Goal: Communication & Community: Answer question/provide support

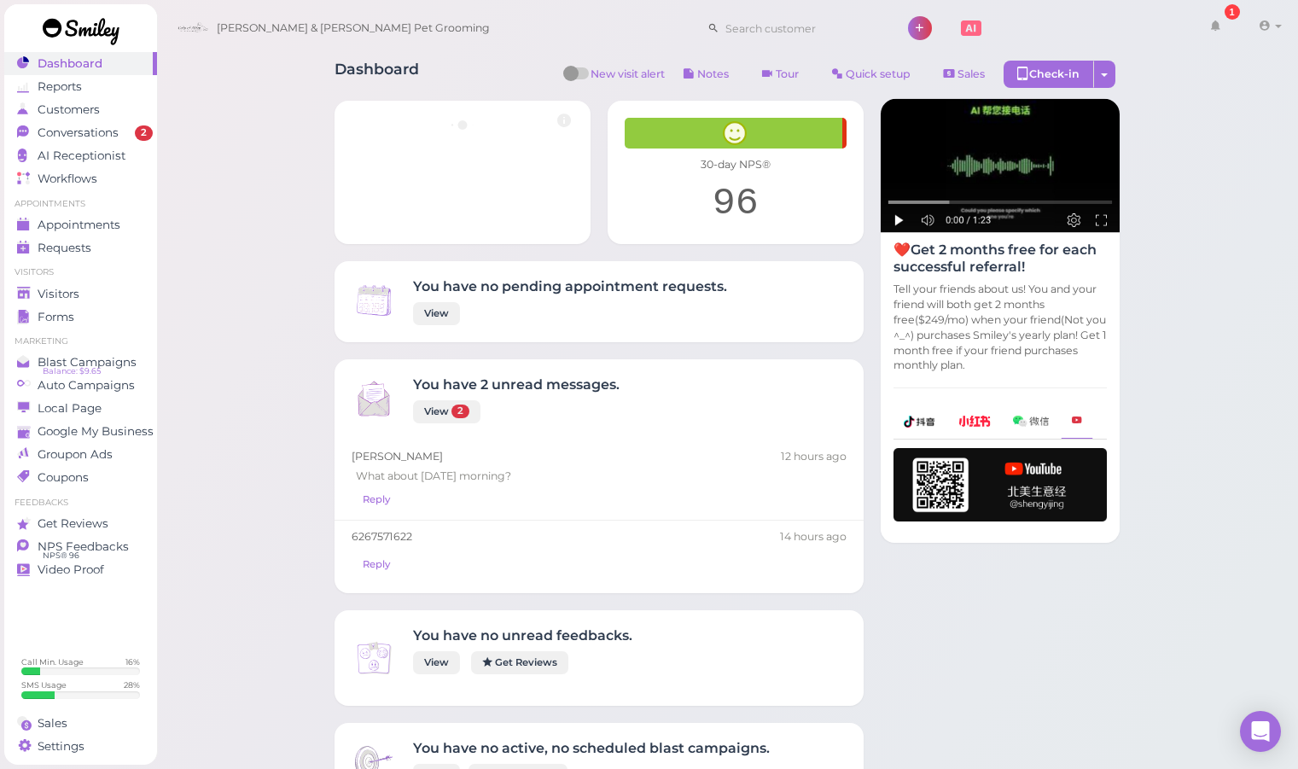
click at [83, 231] on span "Appointments" at bounding box center [80, 225] width 85 height 15
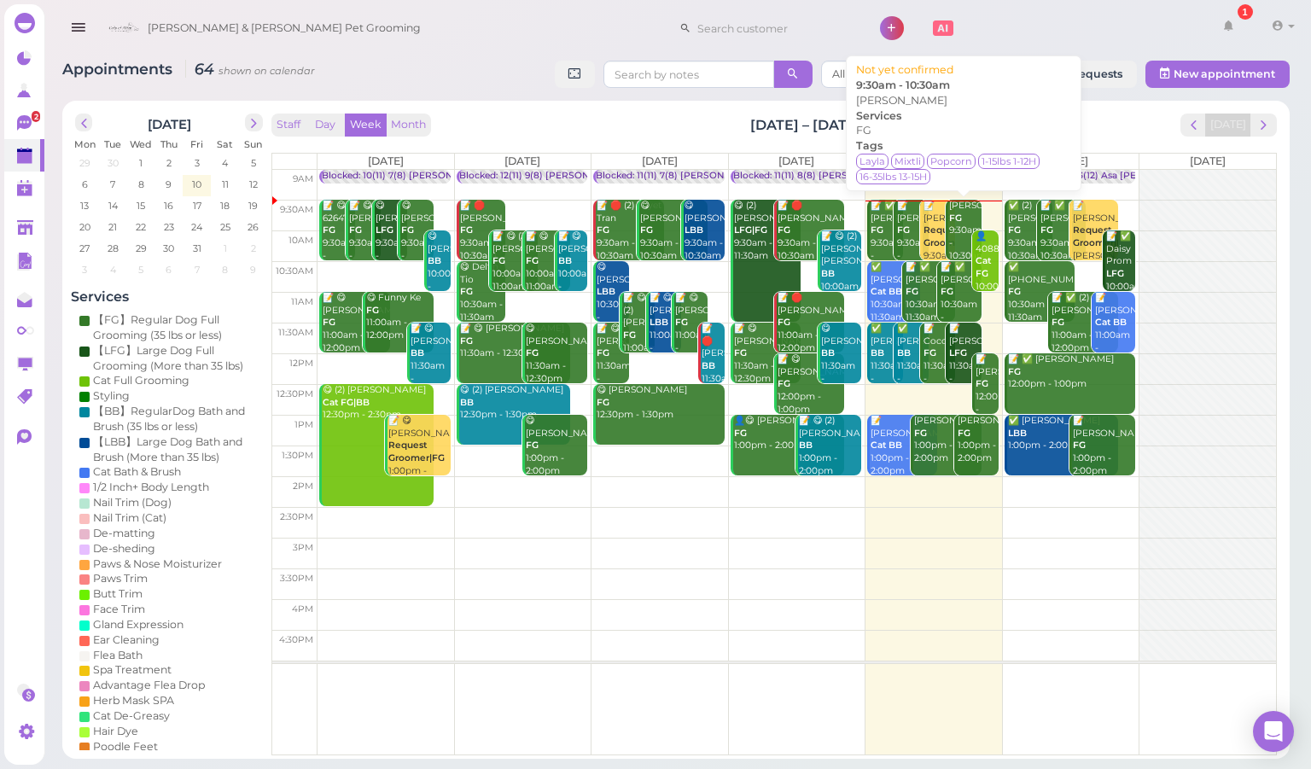
click at [949, 224] on b "FG" at bounding box center [955, 217] width 13 height 11
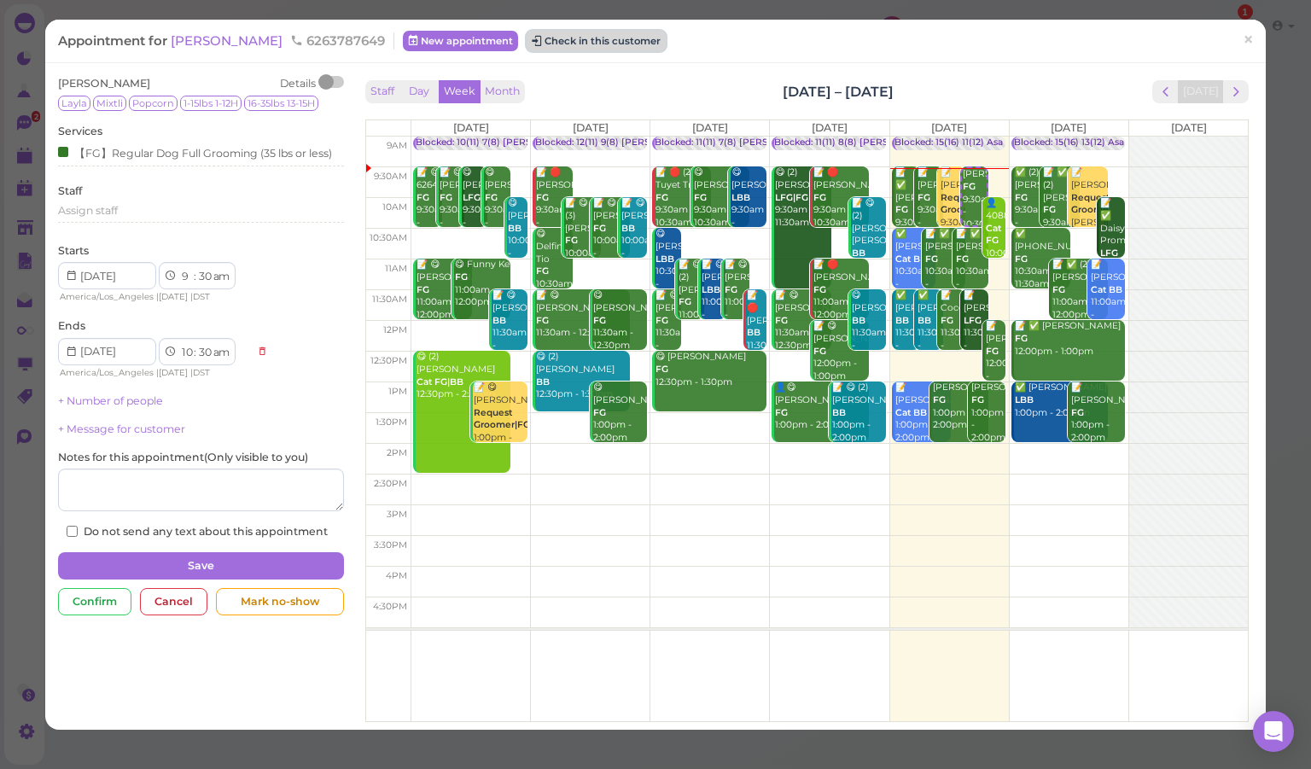
click at [606, 35] on button "Check in this customer" at bounding box center [595, 41] width 139 height 20
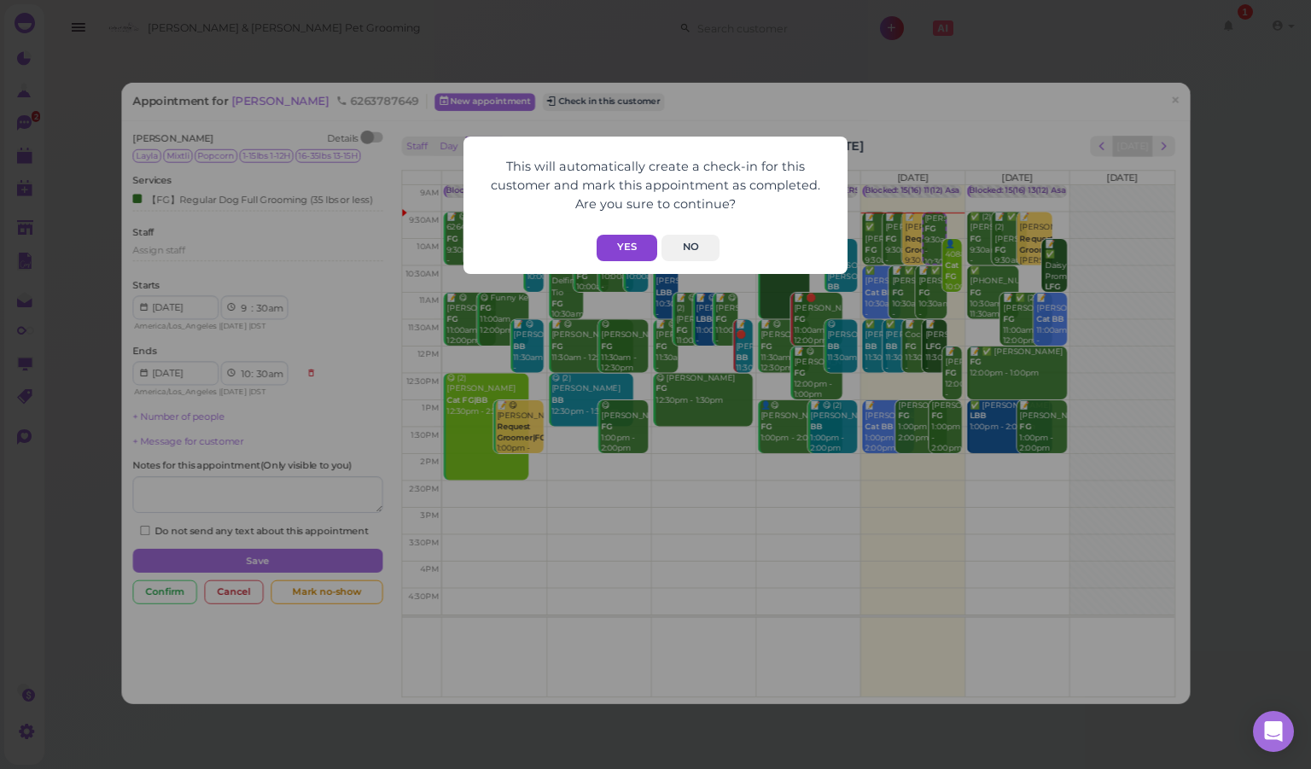
click at [632, 251] on button "Yes" at bounding box center [626, 248] width 61 height 26
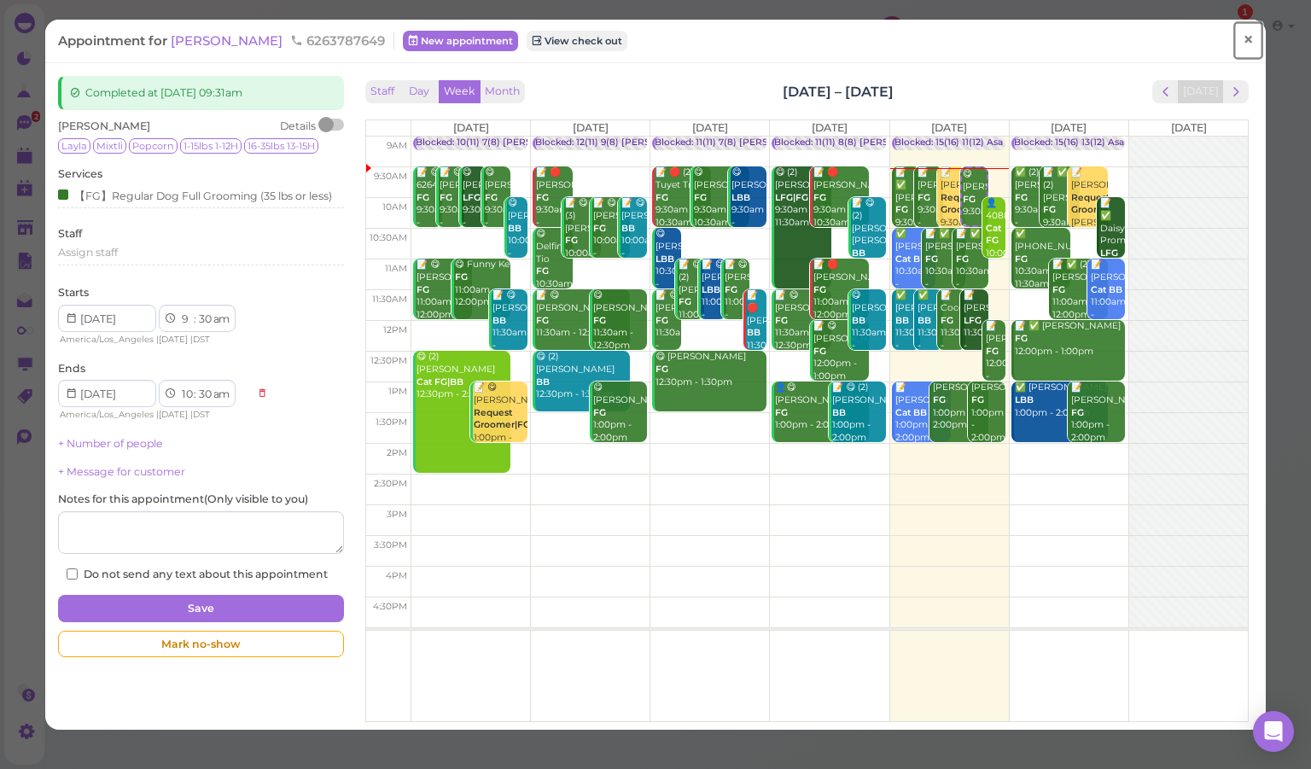
click at [1242, 42] on span "×" at bounding box center [1247, 39] width 11 height 24
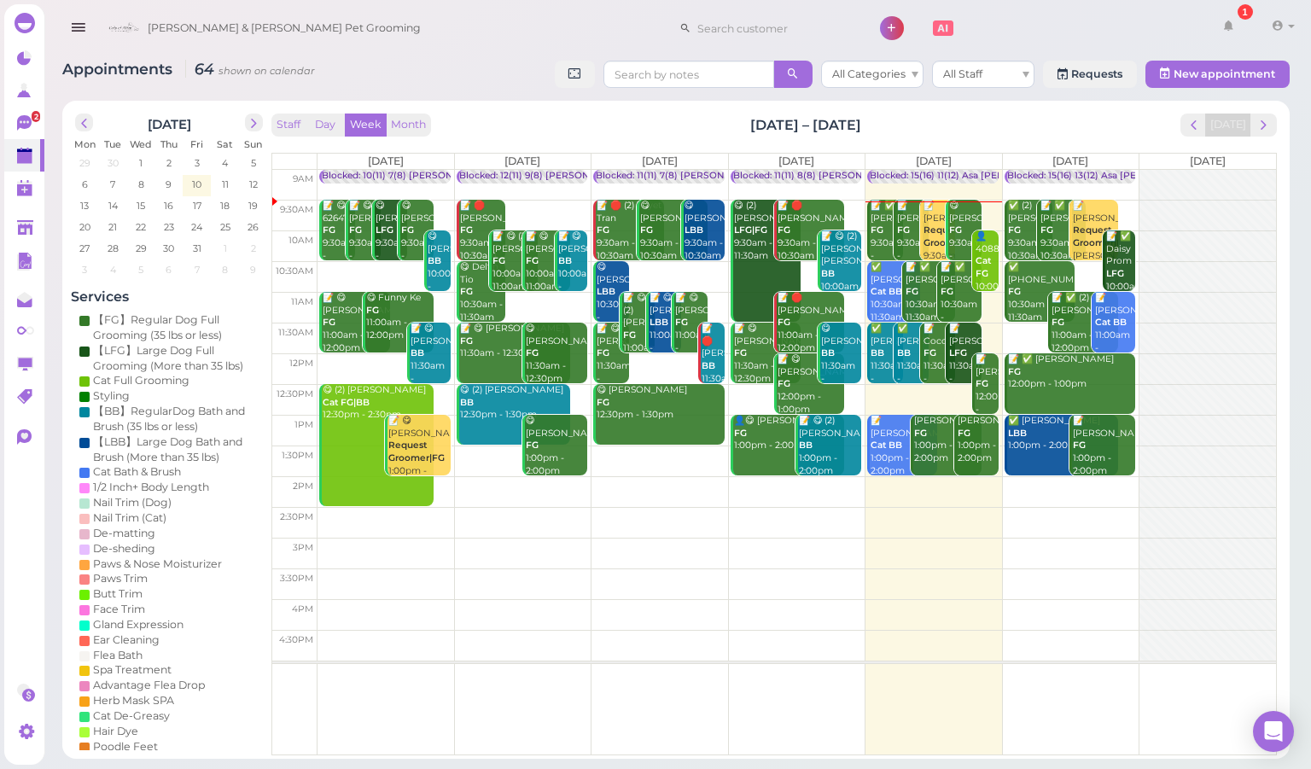
click at [867, 131] on div "Staff Day Week Month [DATE] – [DATE] [DATE]" at bounding box center [773, 124] width 1005 height 23
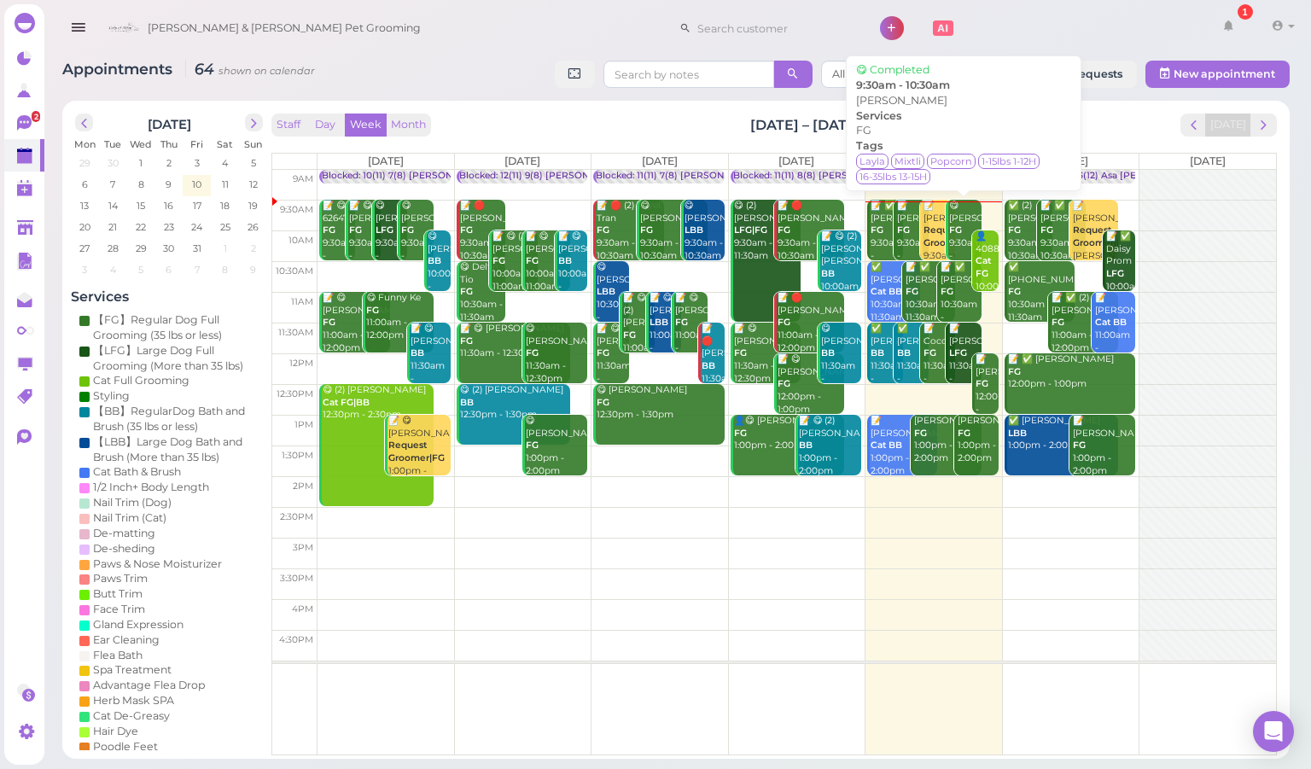
click at [966, 223] on div "😋 [PERSON_NAME] FG 9:30am - 10:30am" at bounding box center [964, 237] width 32 height 75
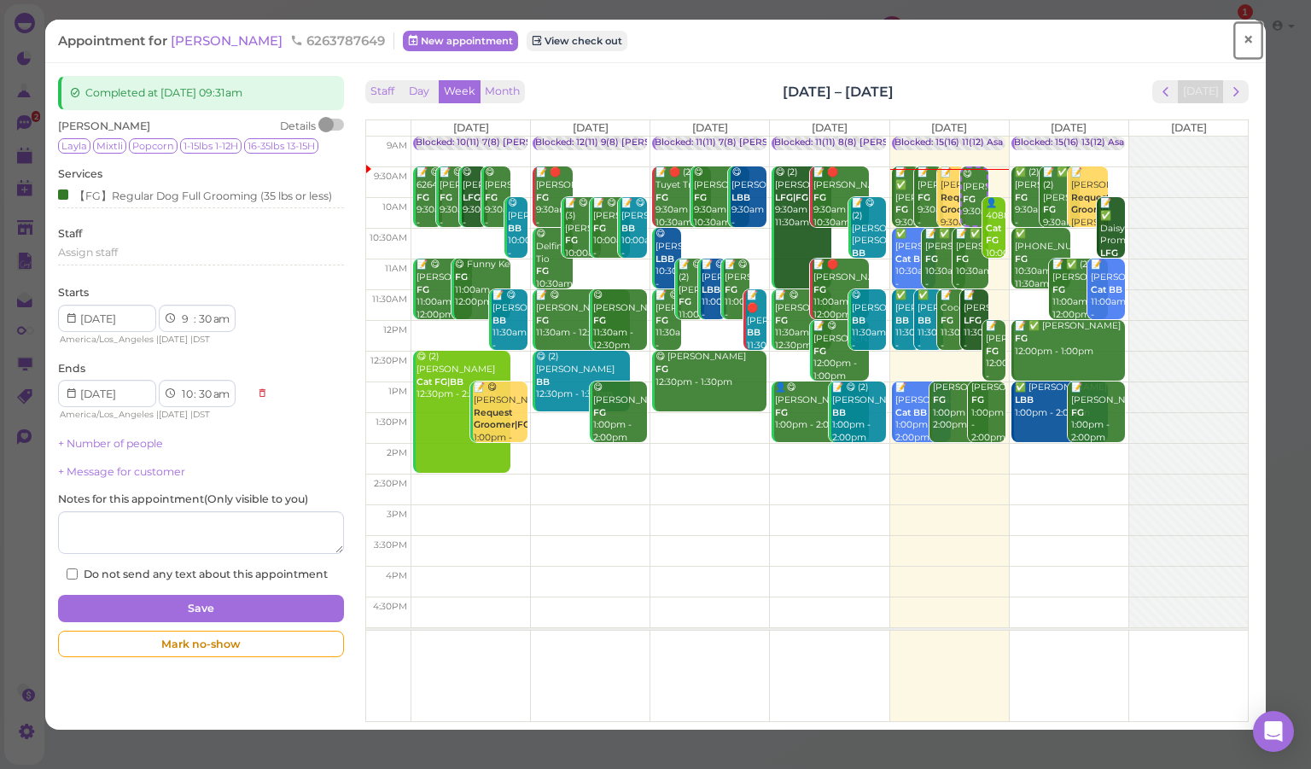
click at [1232, 39] on link "×" at bounding box center [1248, 40] width 32 height 40
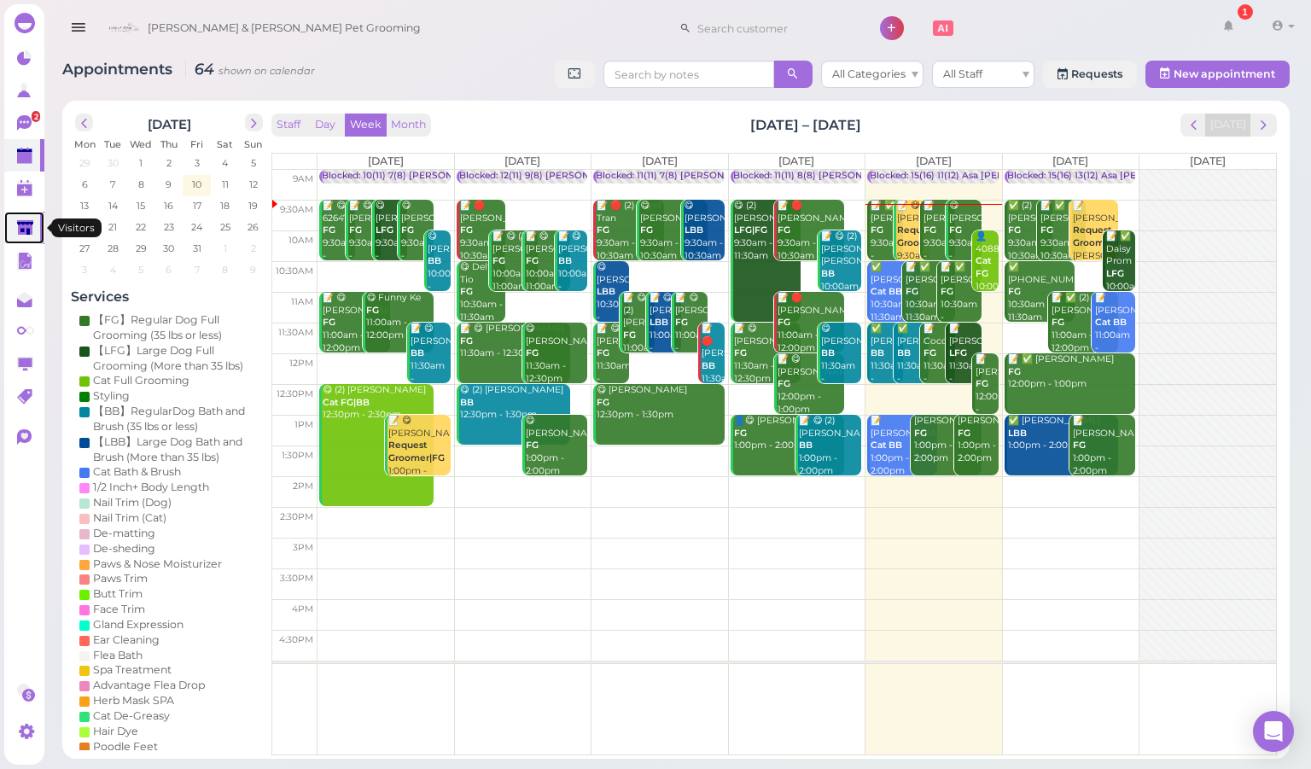
click at [9, 236] on link at bounding box center [24, 228] width 40 height 32
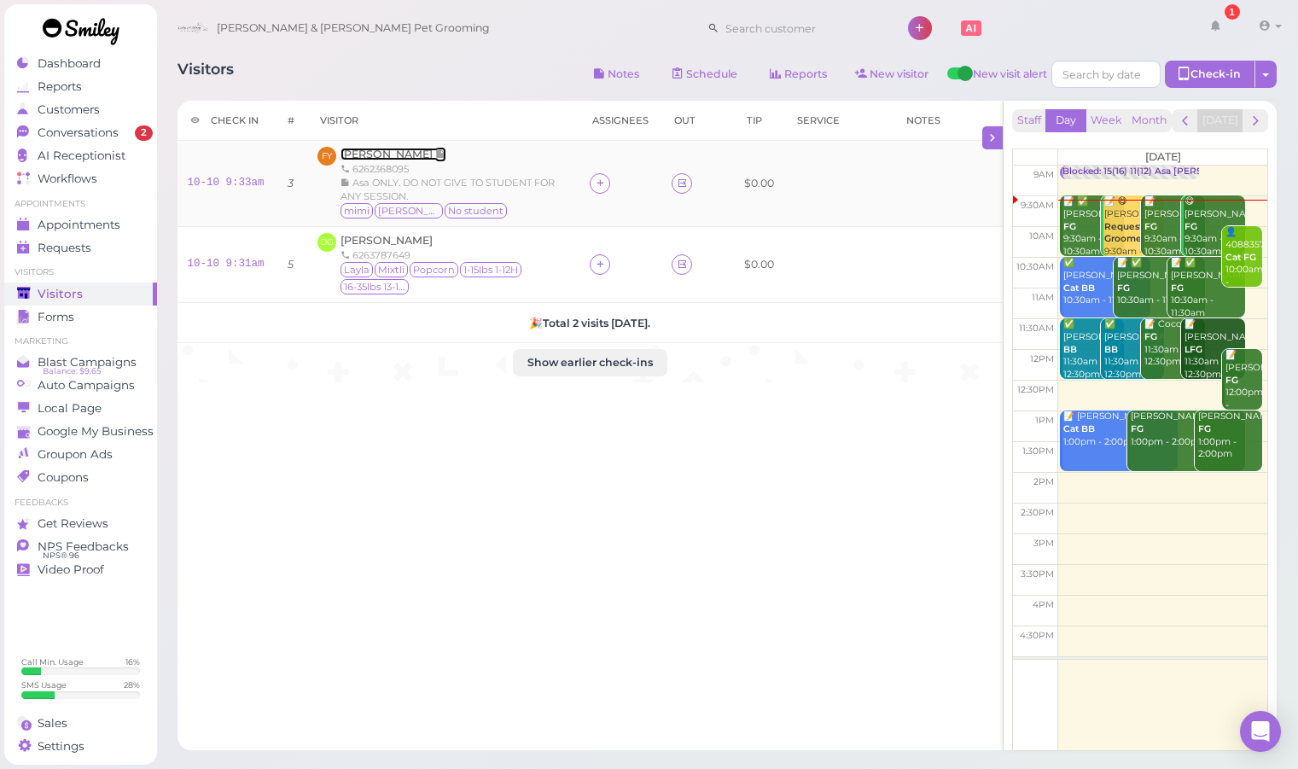
click at [365, 155] on span "[PERSON_NAME]" at bounding box center [387, 154] width 95 height 13
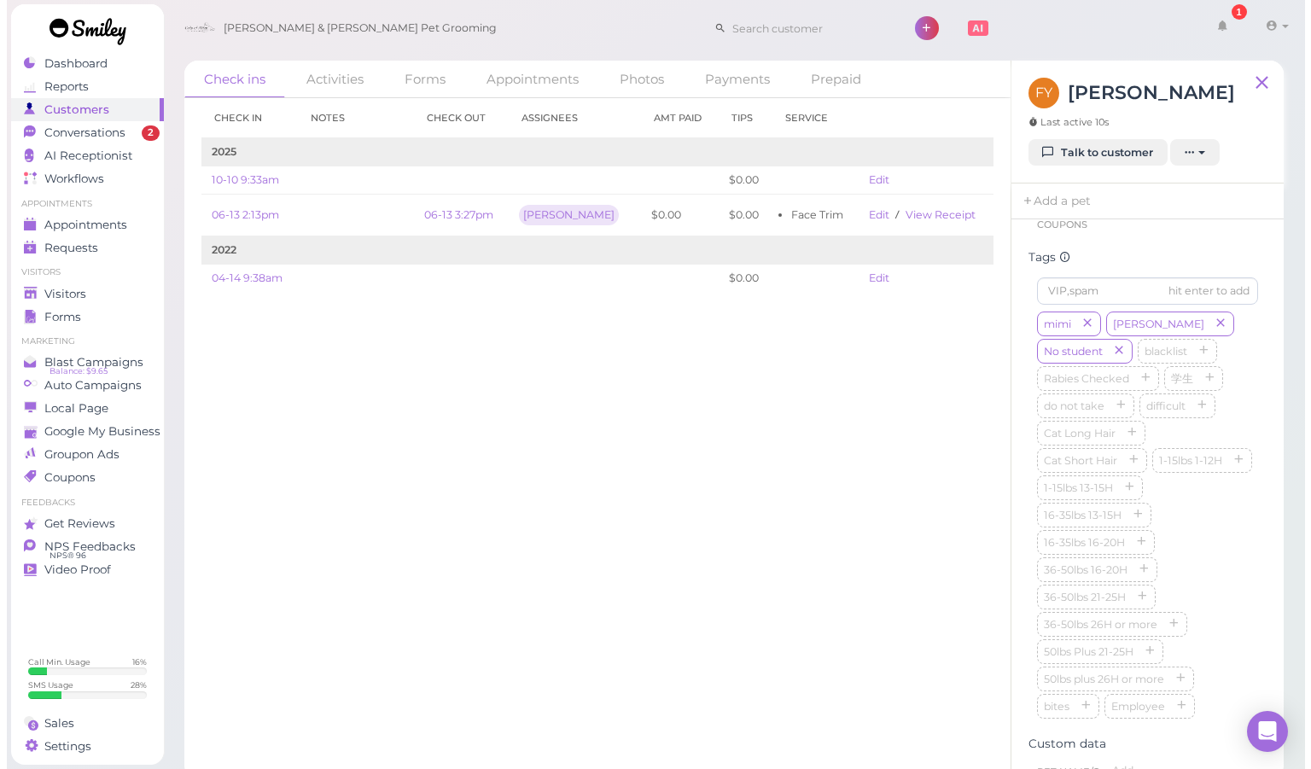
scroll to position [451, 0]
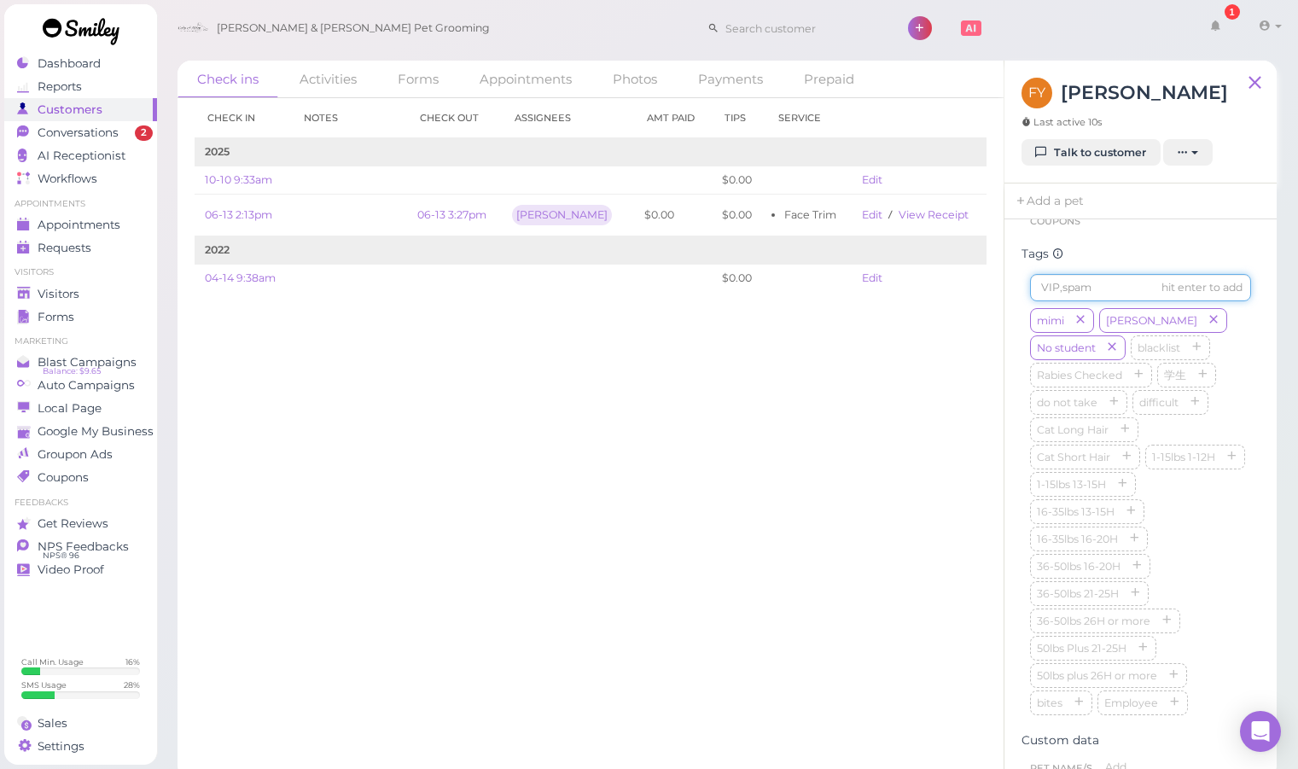
click at [1098, 301] on input at bounding box center [1140, 287] width 221 height 27
type input "[DEMOGRAPHIC_DATA]"
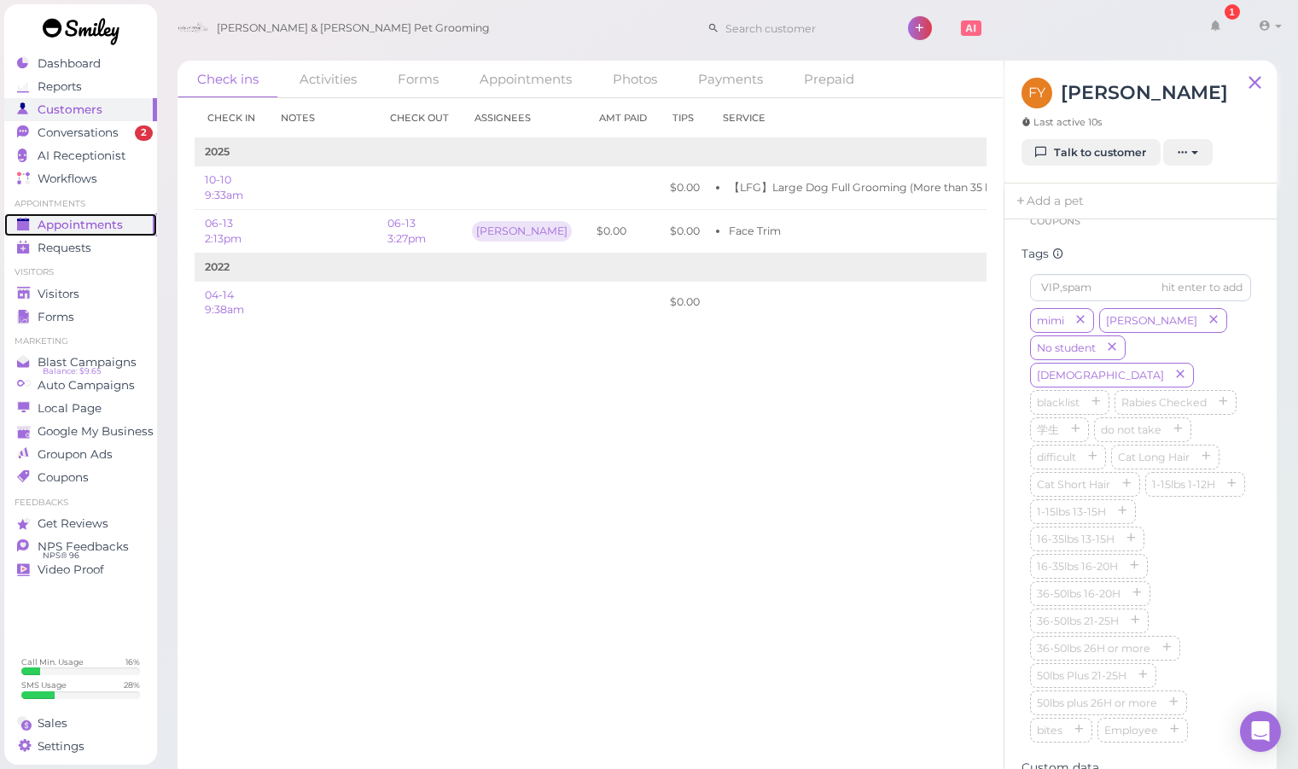
click at [112, 216] on link "Appointments" at bounding box center [80, 224] width 153 height 23
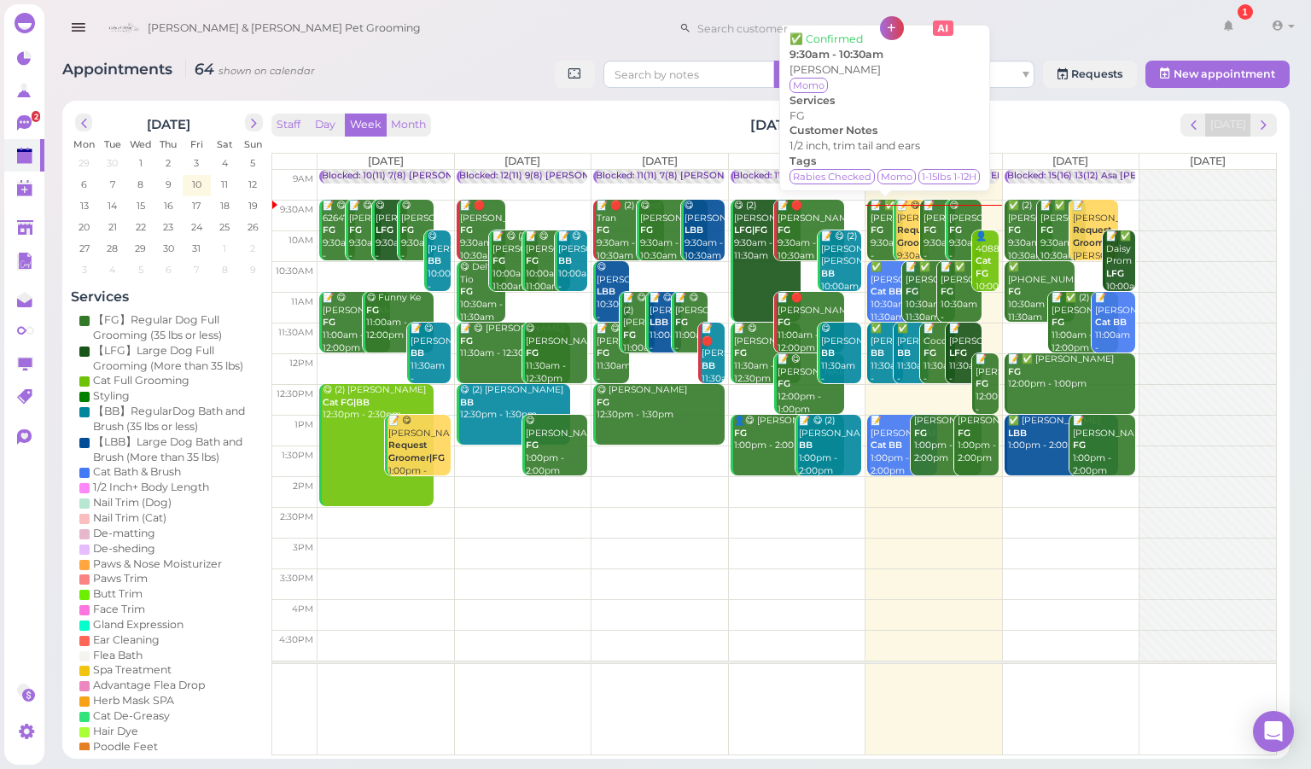
click at [881, 222] on div "📝 ✅ [PERSON_NAME] FG 9:30am - 10:30am" at bounding box center [885, 237] width 32 height 75
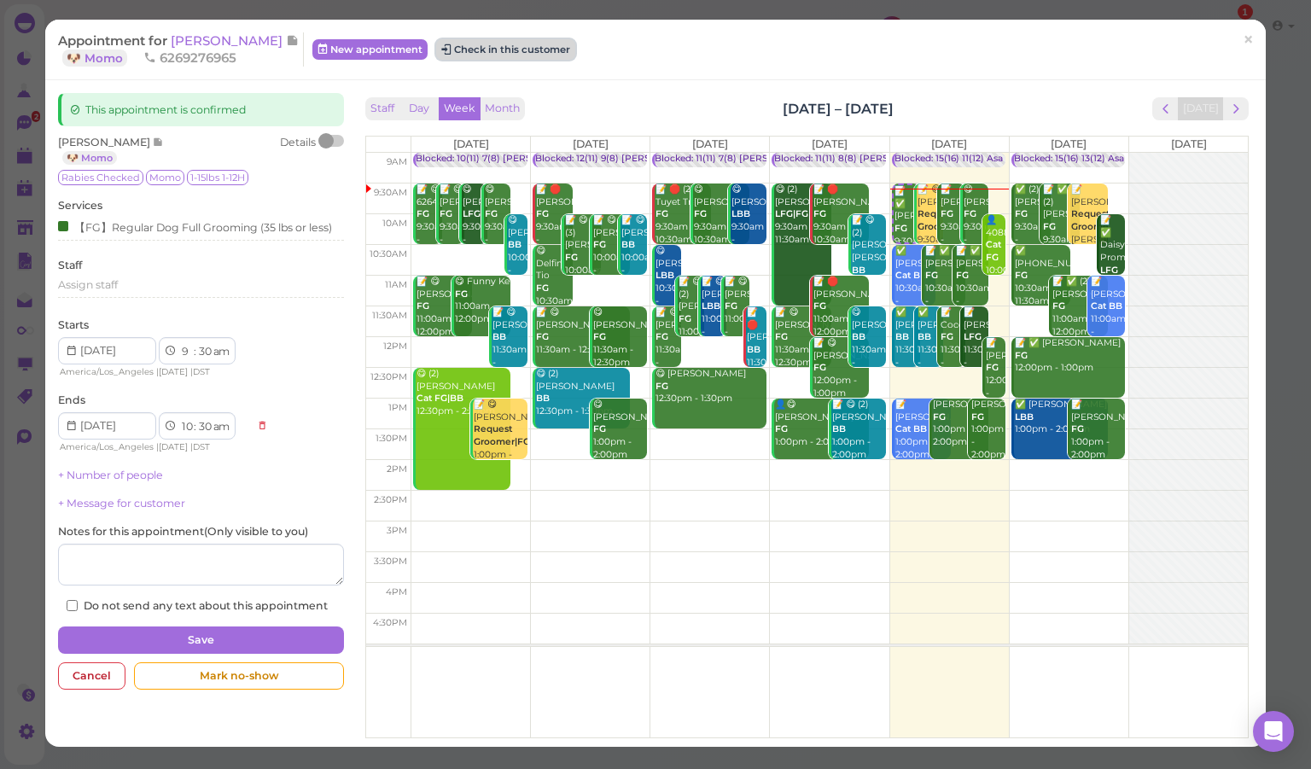
click at [486, 55] on button "Check in this customer" at bounding box center [505, 49] width 139 height 20
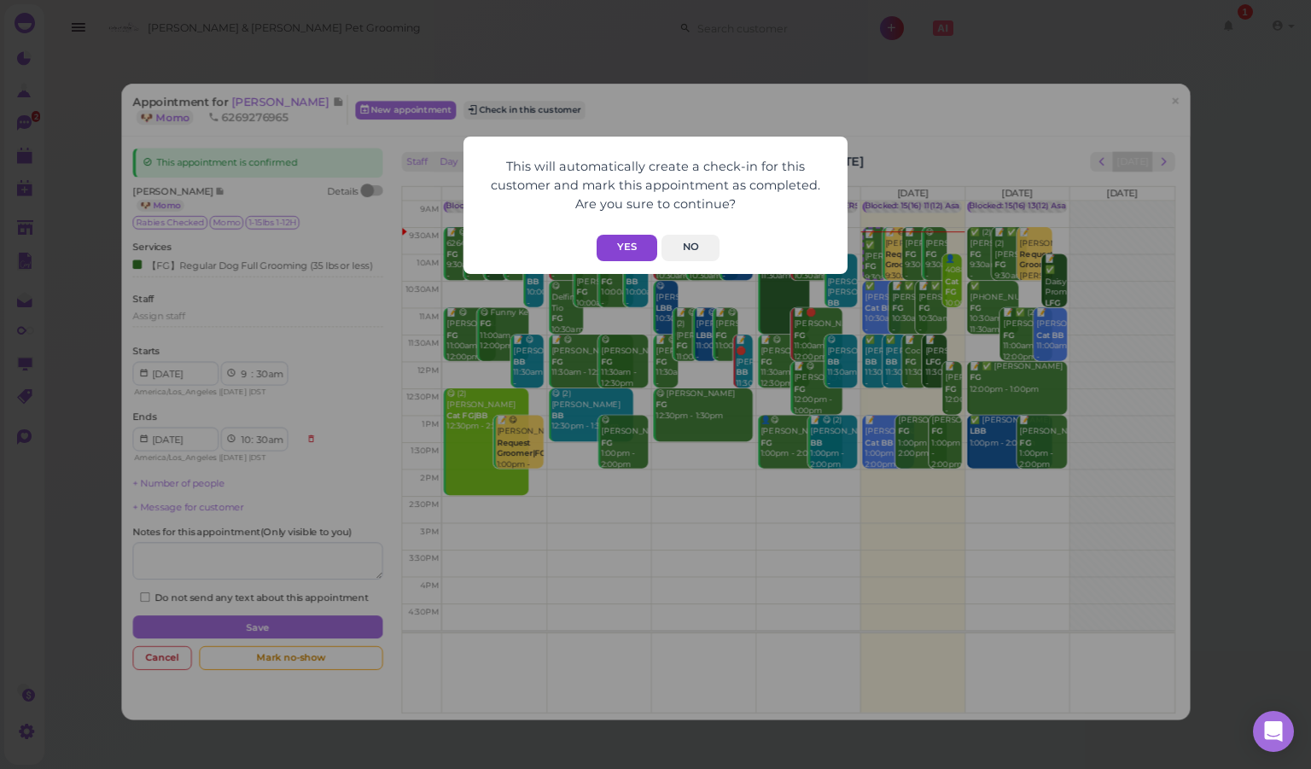
click at [631, 260] on button "Yes" at bounding box center [626, 248] width 61 height 26
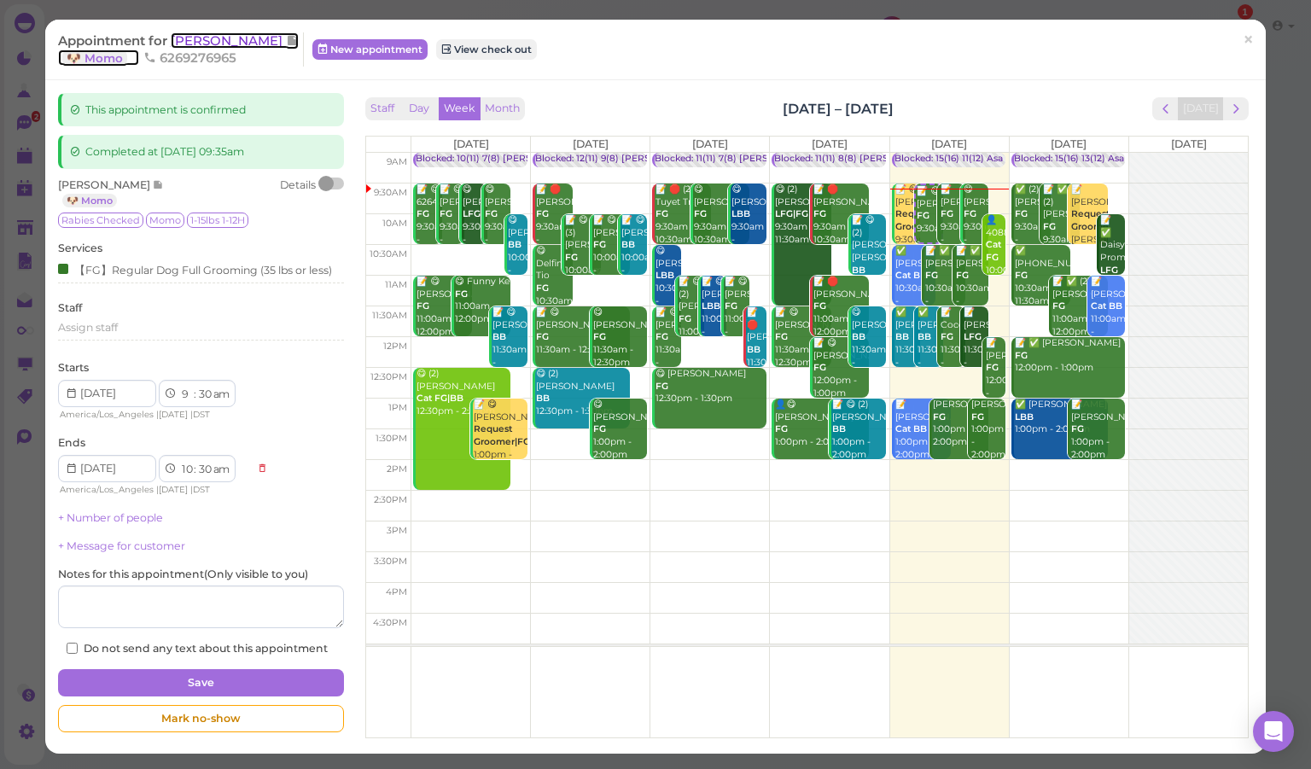
click at [201, 32] on span "[PERSON_NAME]" at bounding box center [228, 40] width 115 height 16
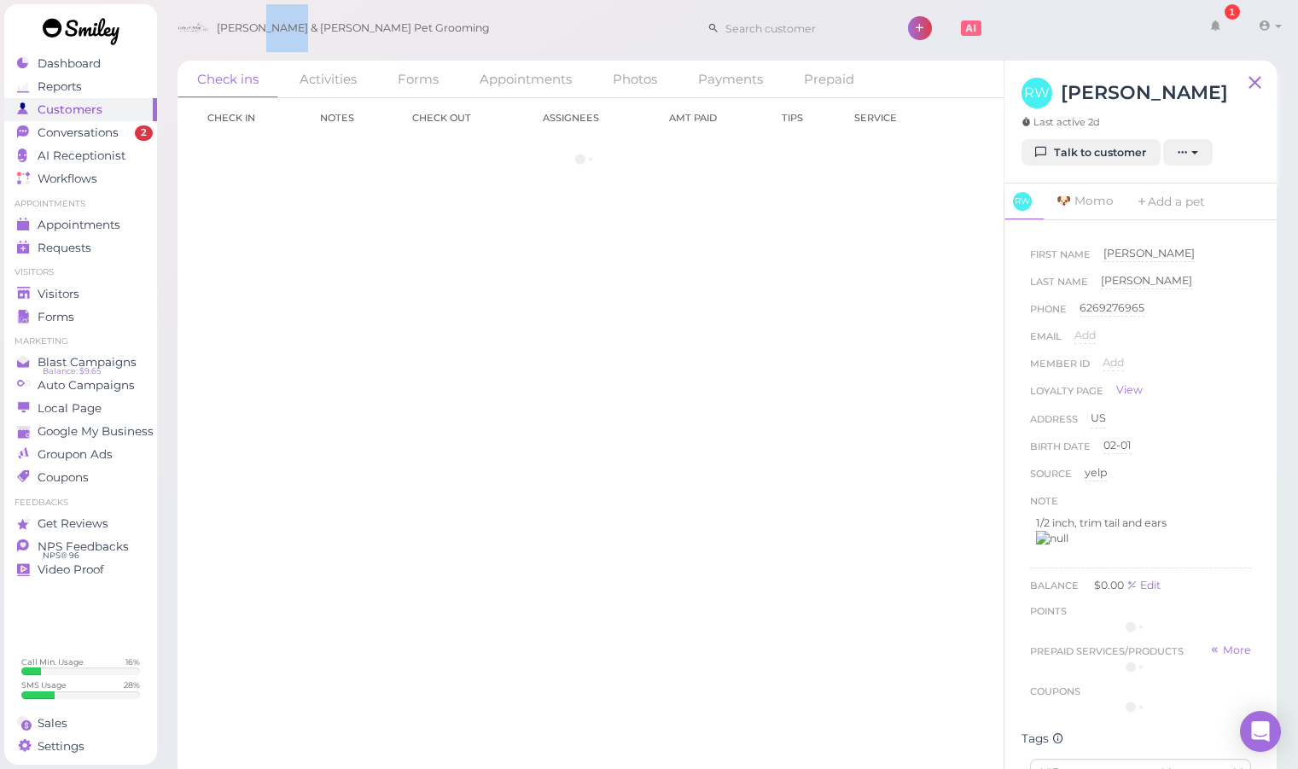
click at [201, 32] on div "[PERSON_NAME] & [PERSON_NAME] Pet Grooming" at bounding box center [329, 28] width 321 height 48
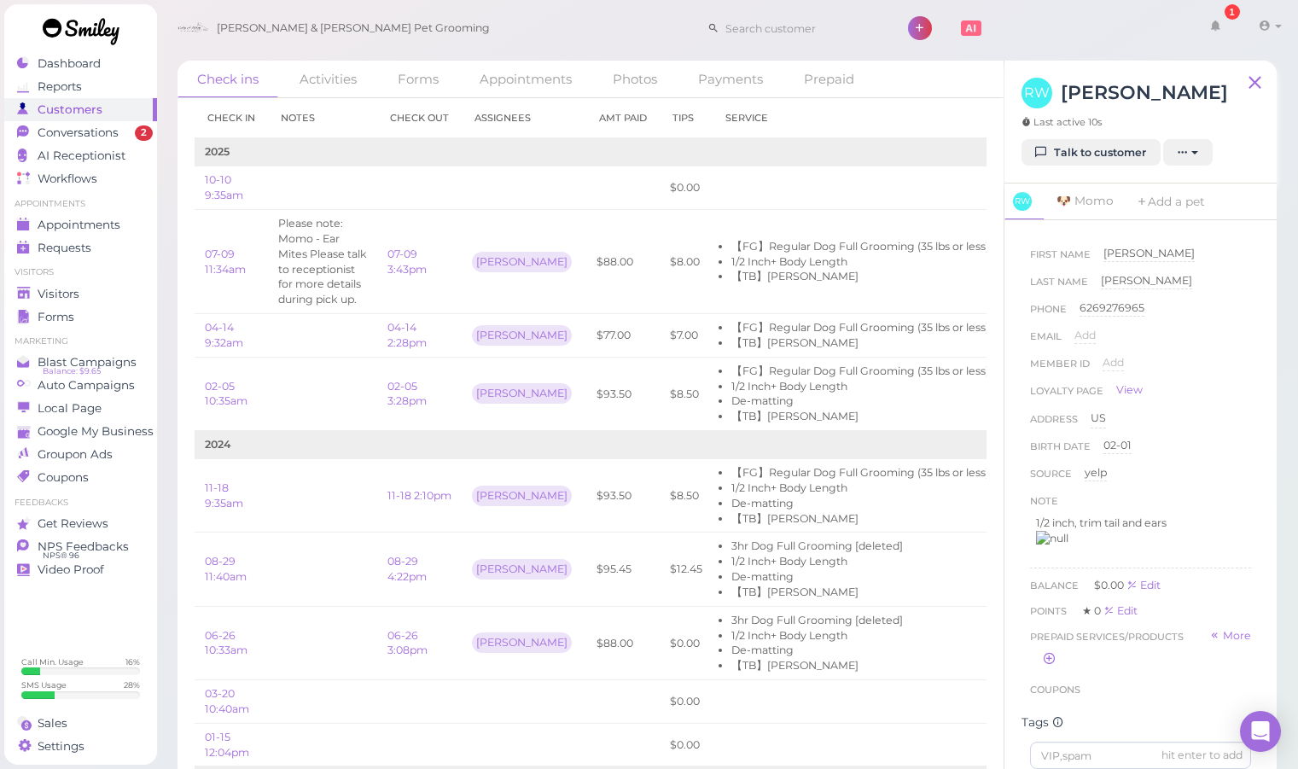
click at [479, 44] on div "[PERSON_NAME] & [PERSON_NAME] Pet Grooming 1 Account [PERSON_NAME]" at bounding box center [728, 28] width 1119 height 49
click at [79, 289] on span "Visitors" at bounding box center [60, 294] width 45 height 15
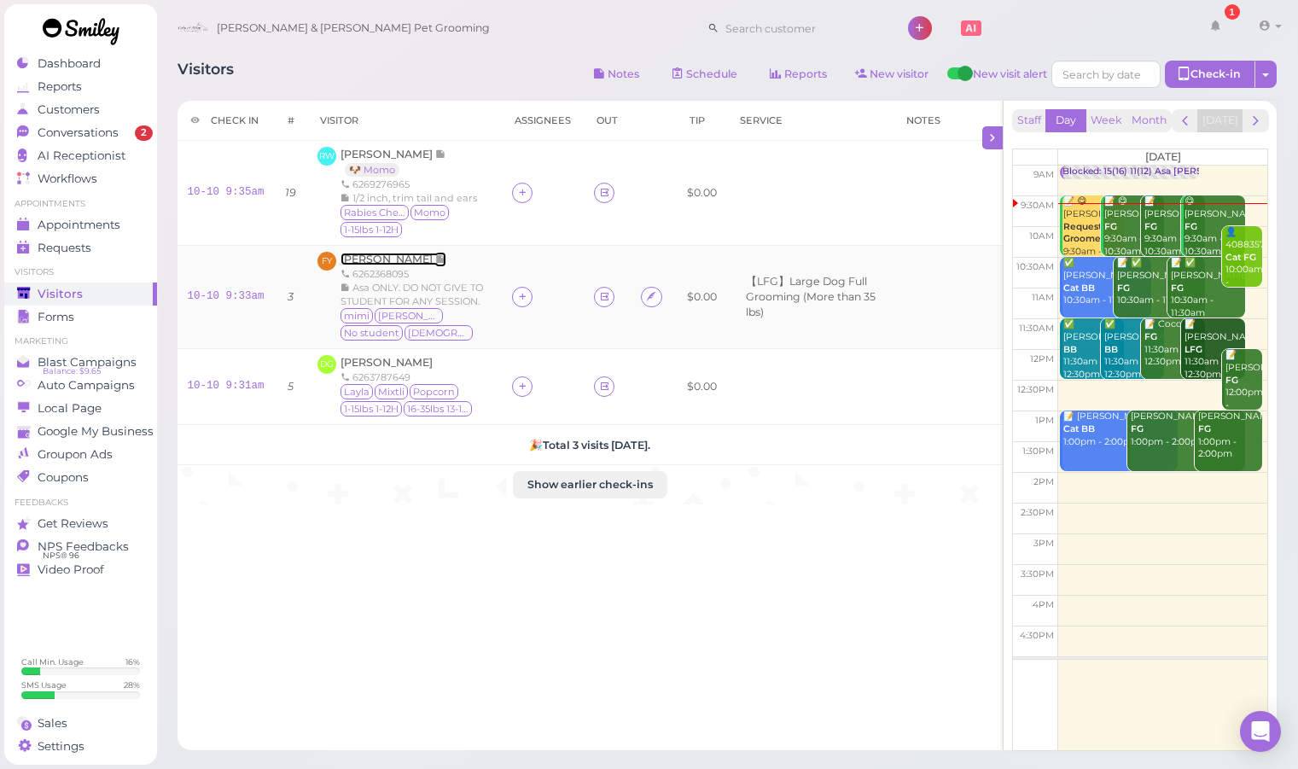
click at [342, 254] on span "[PERSON_NAME]" at bounding box center [387, 259] width 95 height 13
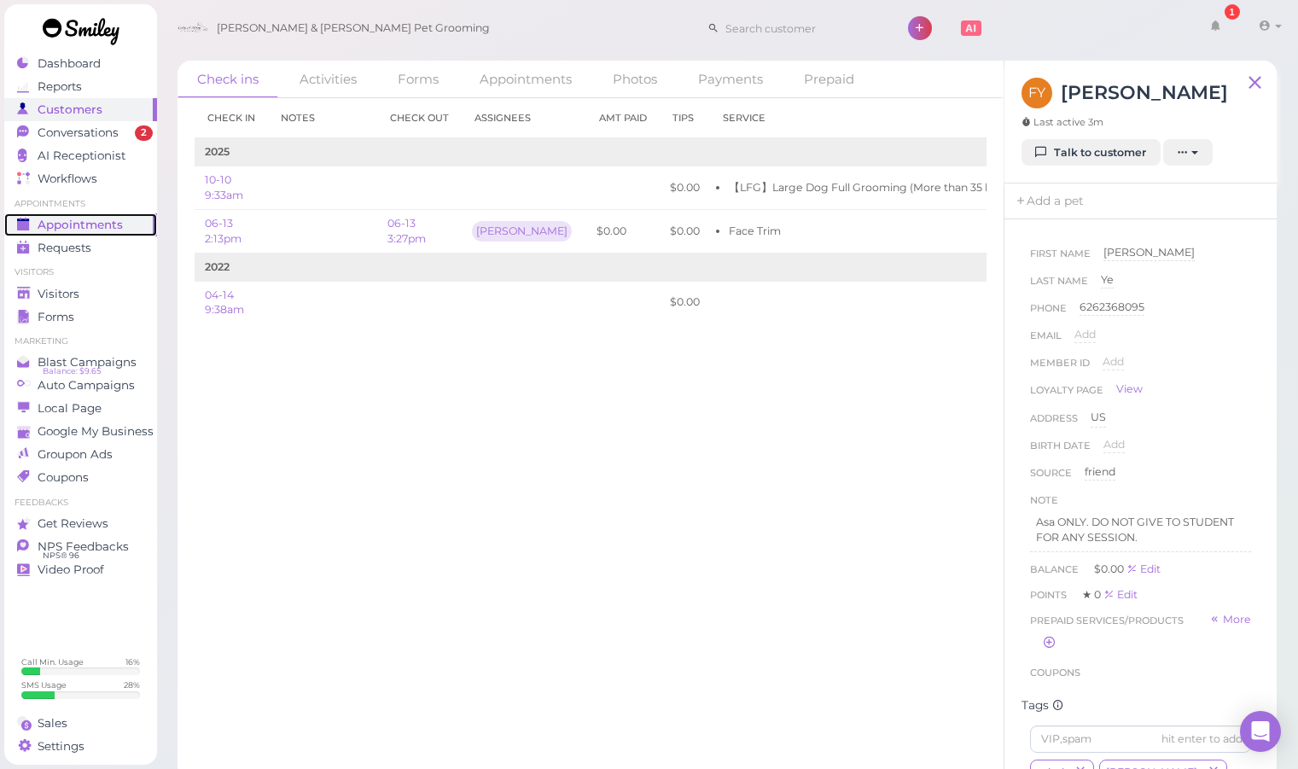
click at [113, 228] on span "Appointments" at bounding box center [80, 225] width 85 height 15
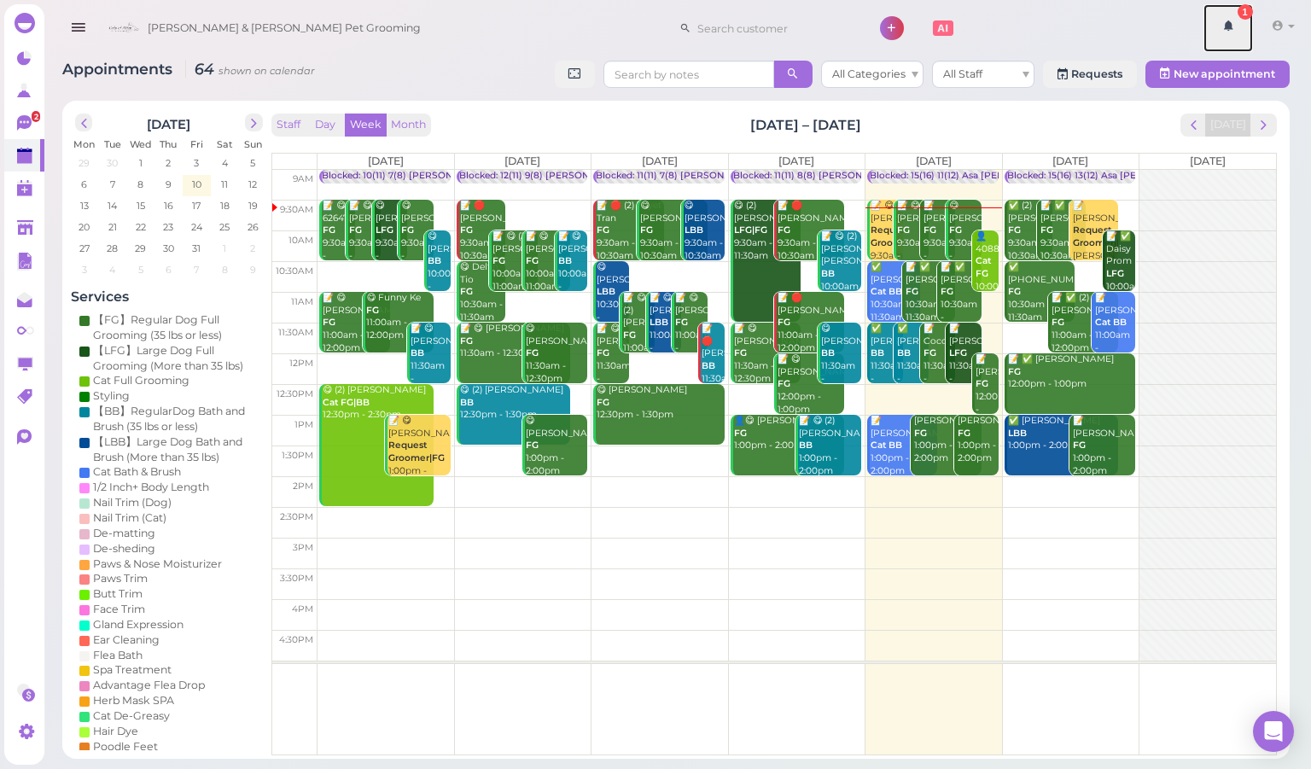
click at [1230, 22] on icon at bounding box center [1228, 25] width 12 height 15
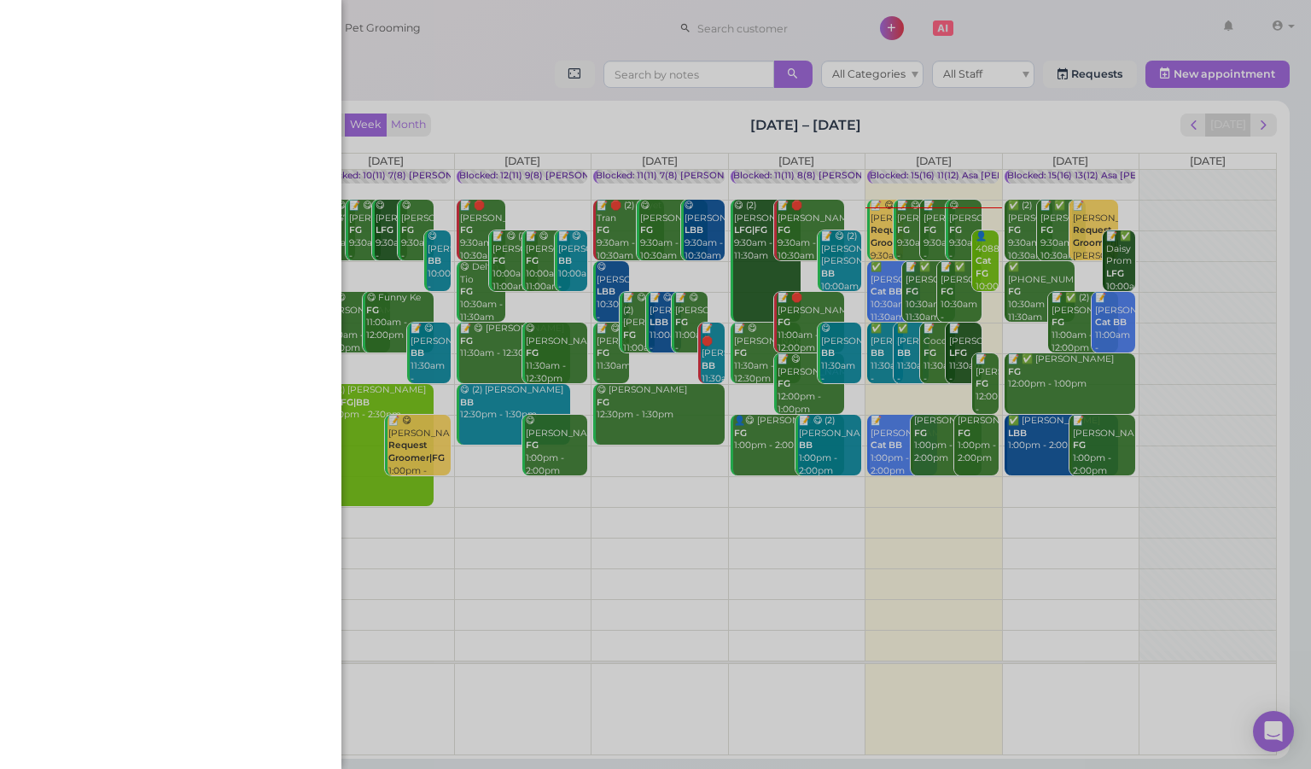
click at [947, 122] on div at bounding box center [655, 384] width 1311 height 769
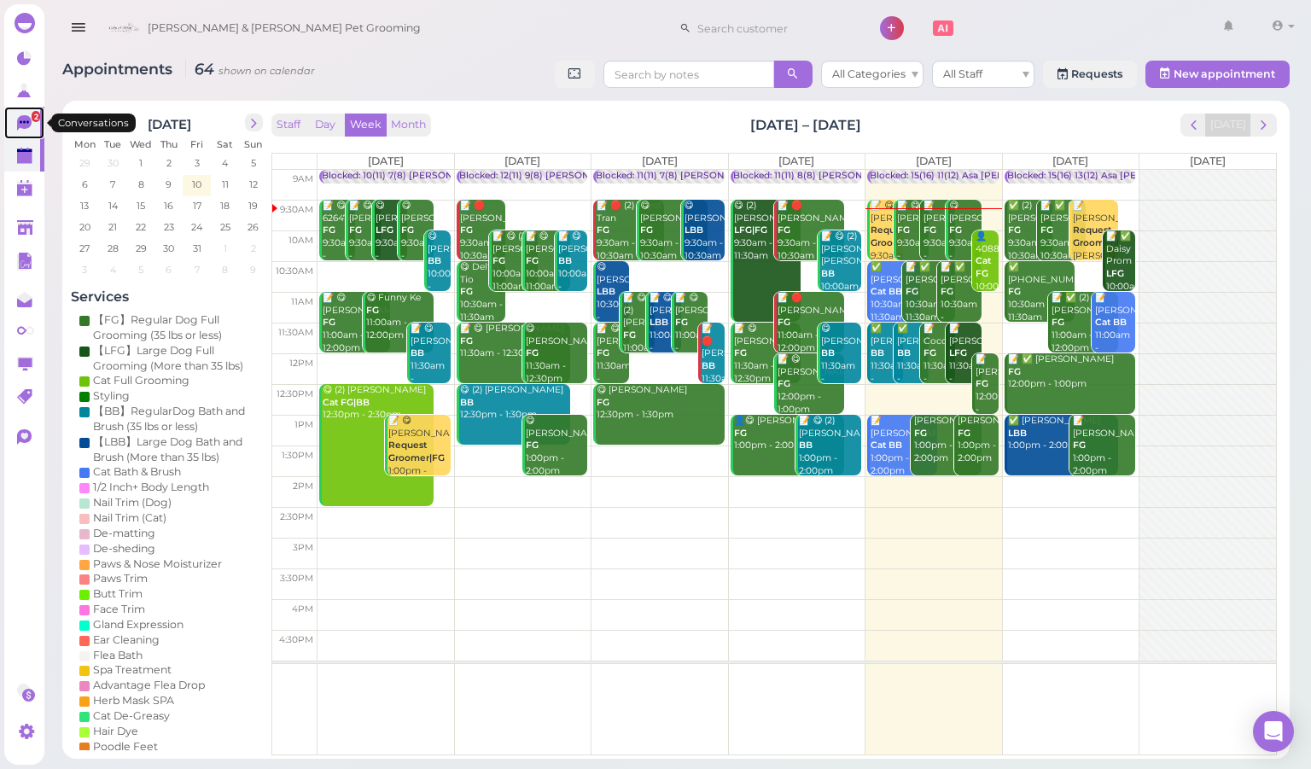
click at [20, 118] on icon at bounding box center [24, 122] width 15 height 15
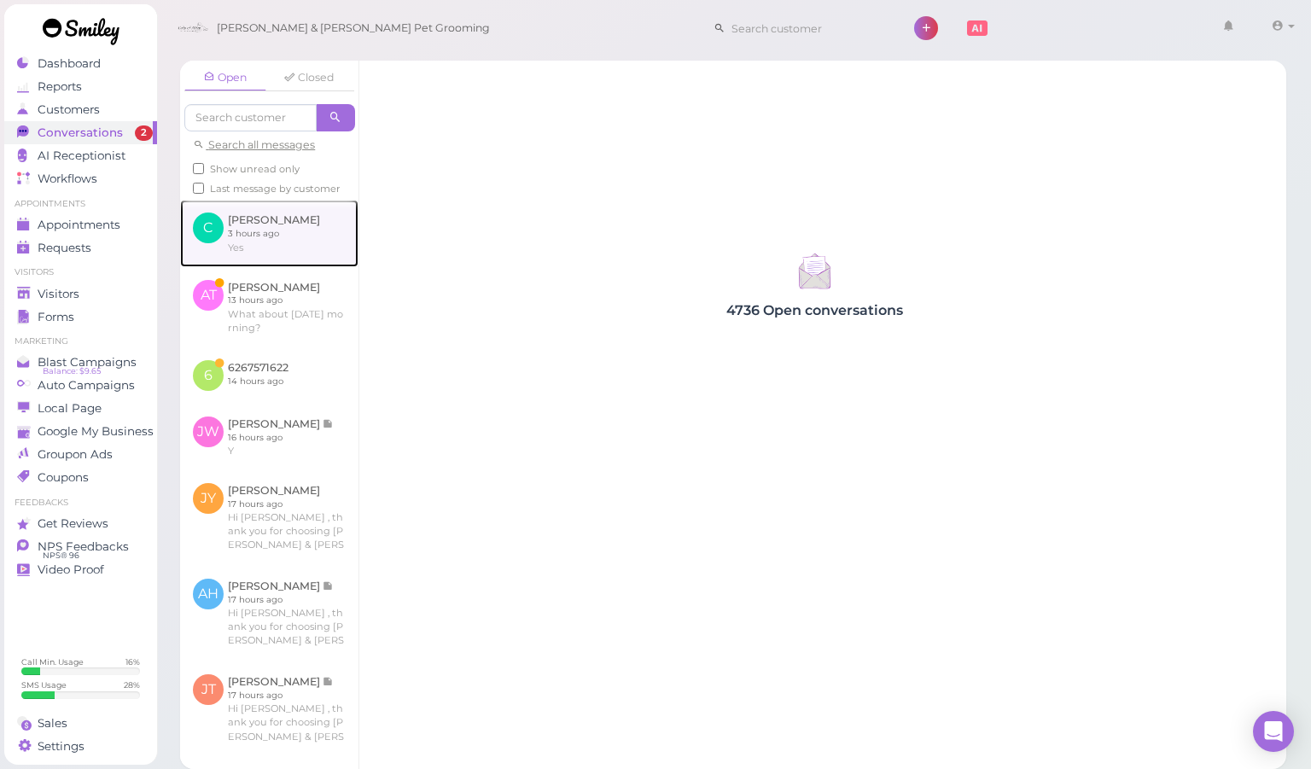
click at [284, 266] on link at bounding box center [269, 233] width 178 height 67
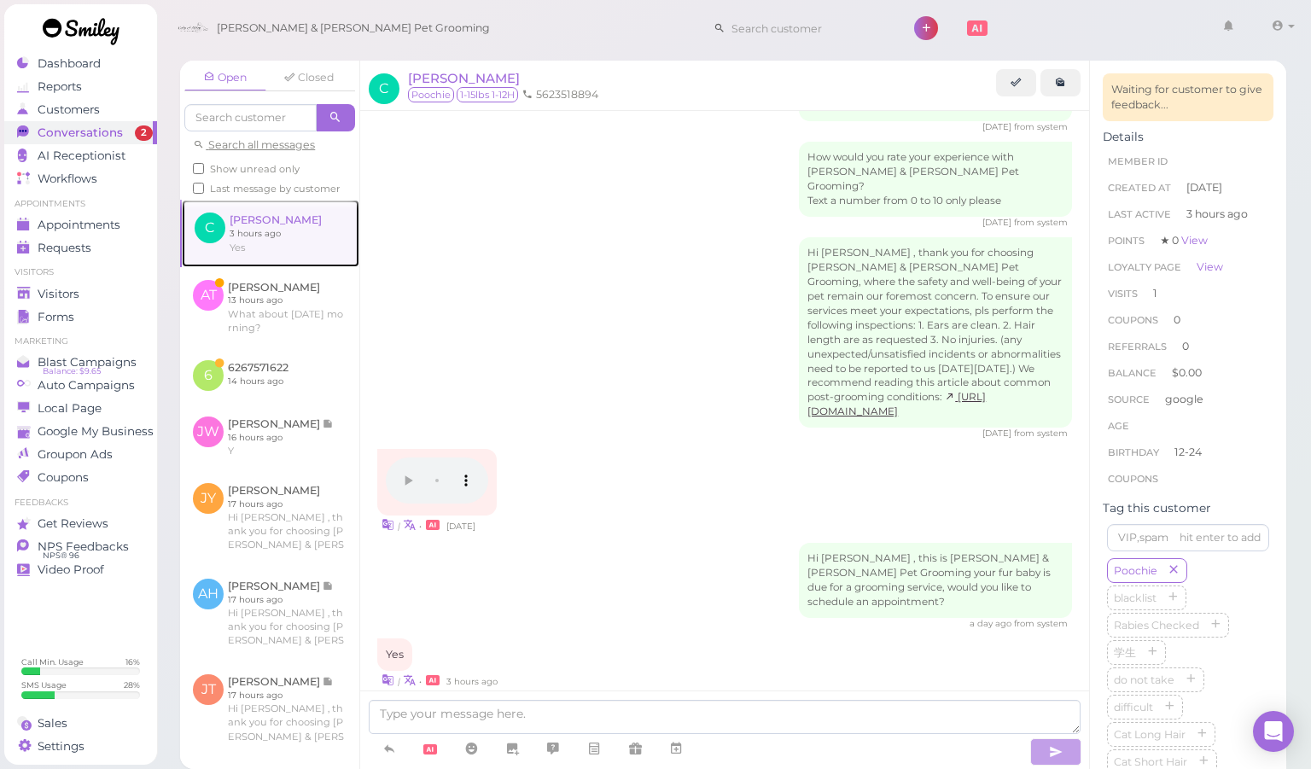
scroll to position [705, 0]
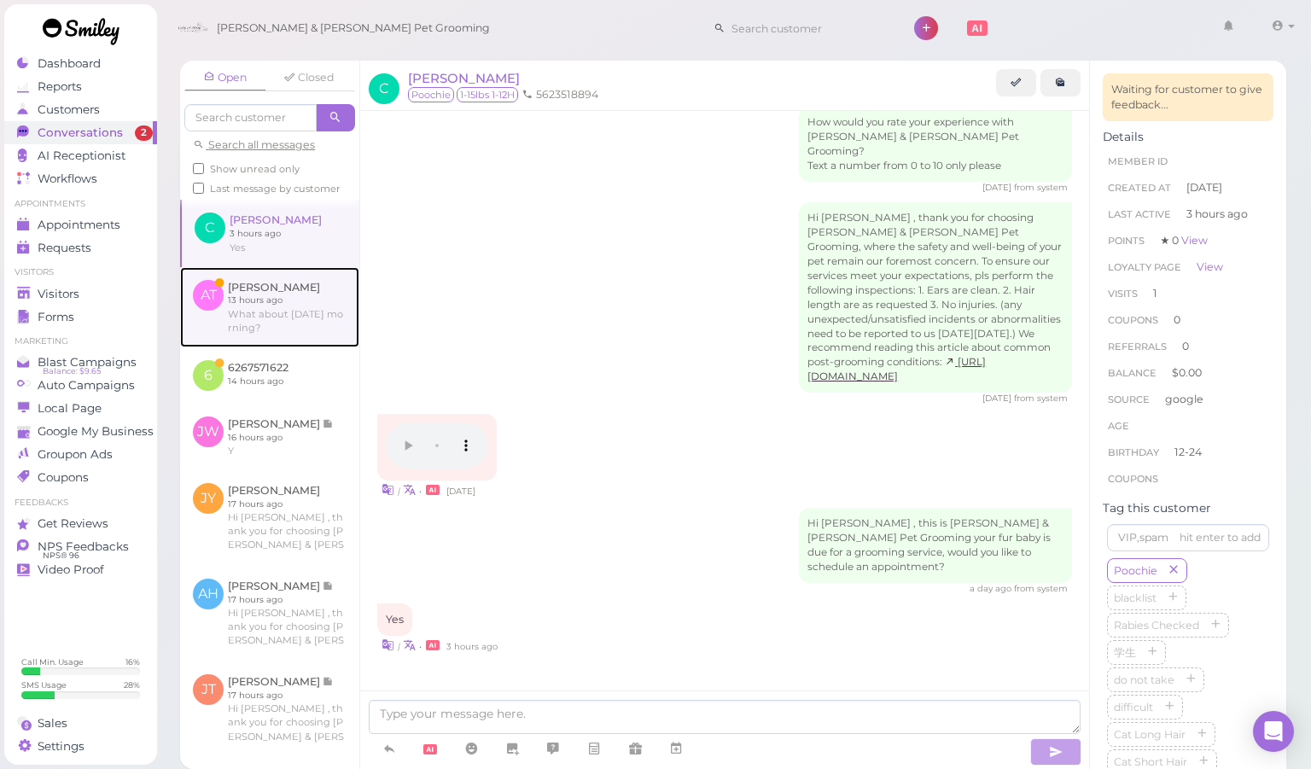
click at [281, 301] on link at bounding box center [269, 307] width 179 height 80
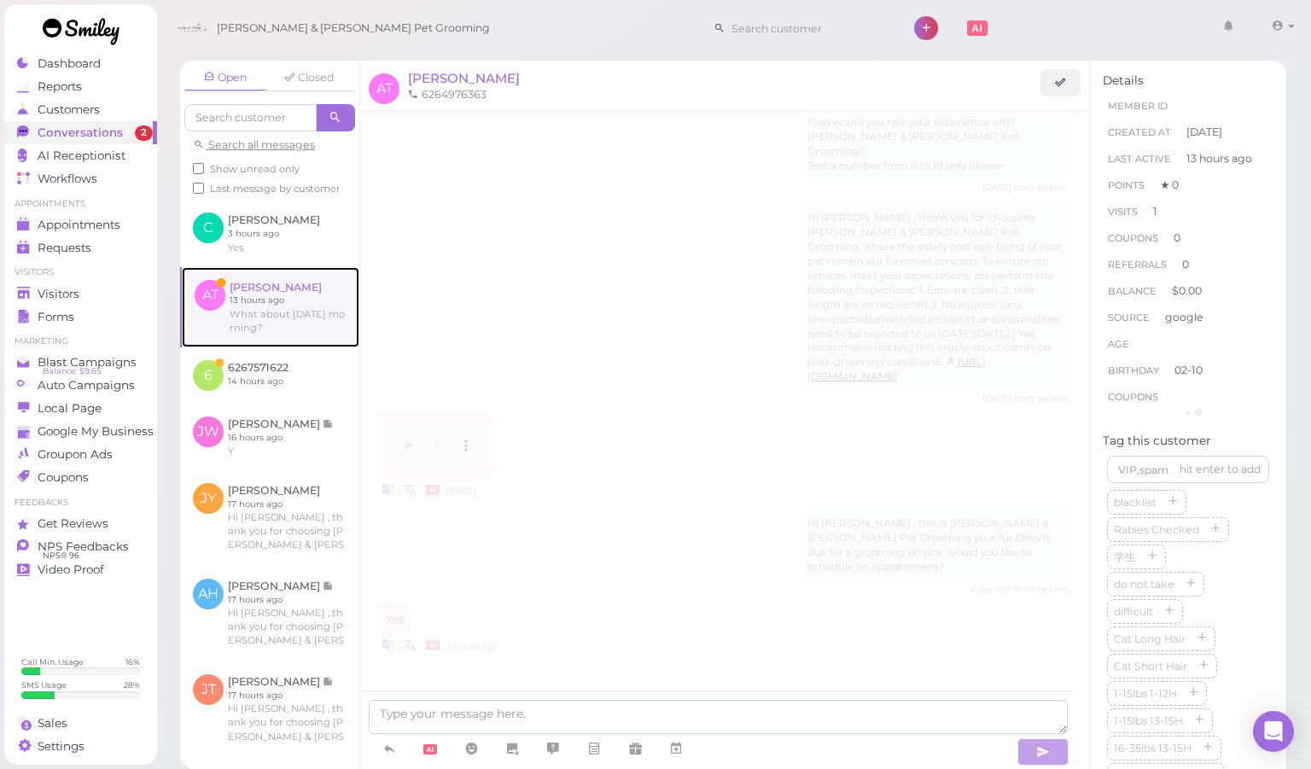
scroll to position [433, 0]
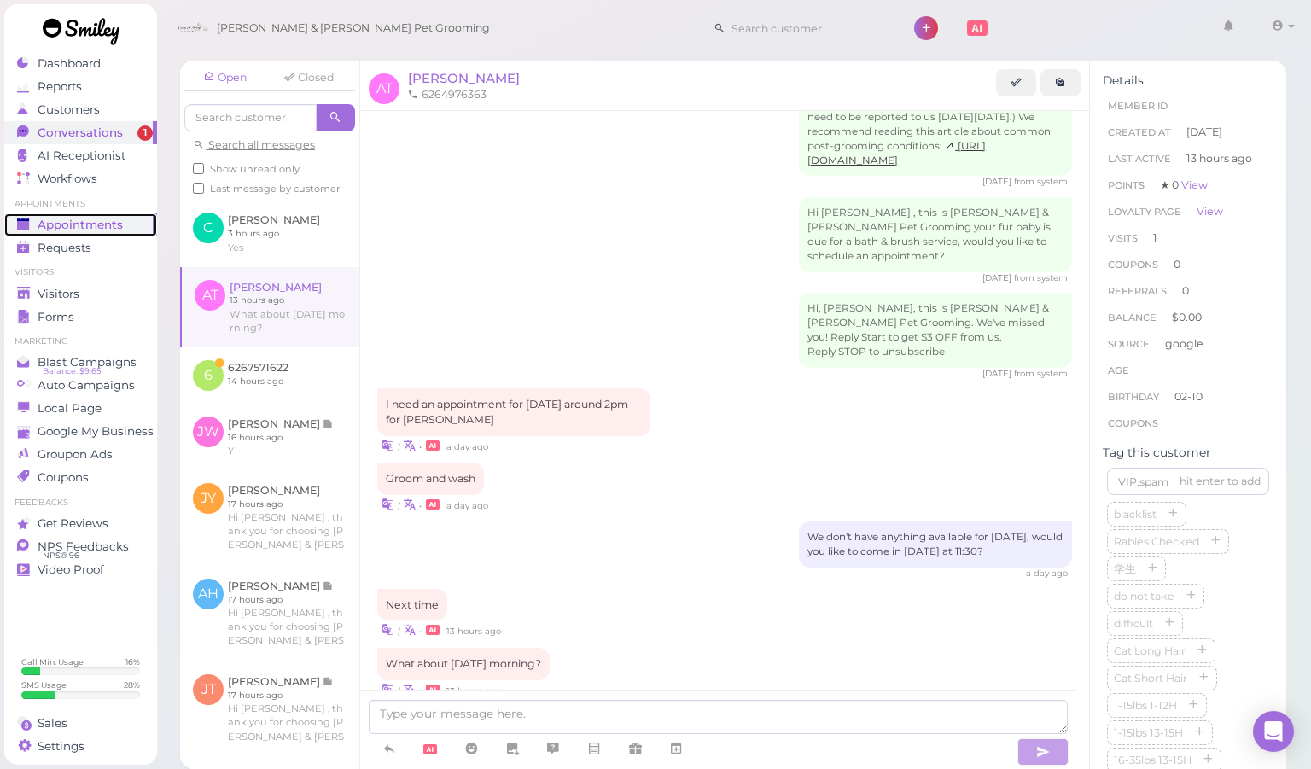
click at [106, 226] on span "Appointments" at bounding box center [80, 225] width 85 height 15
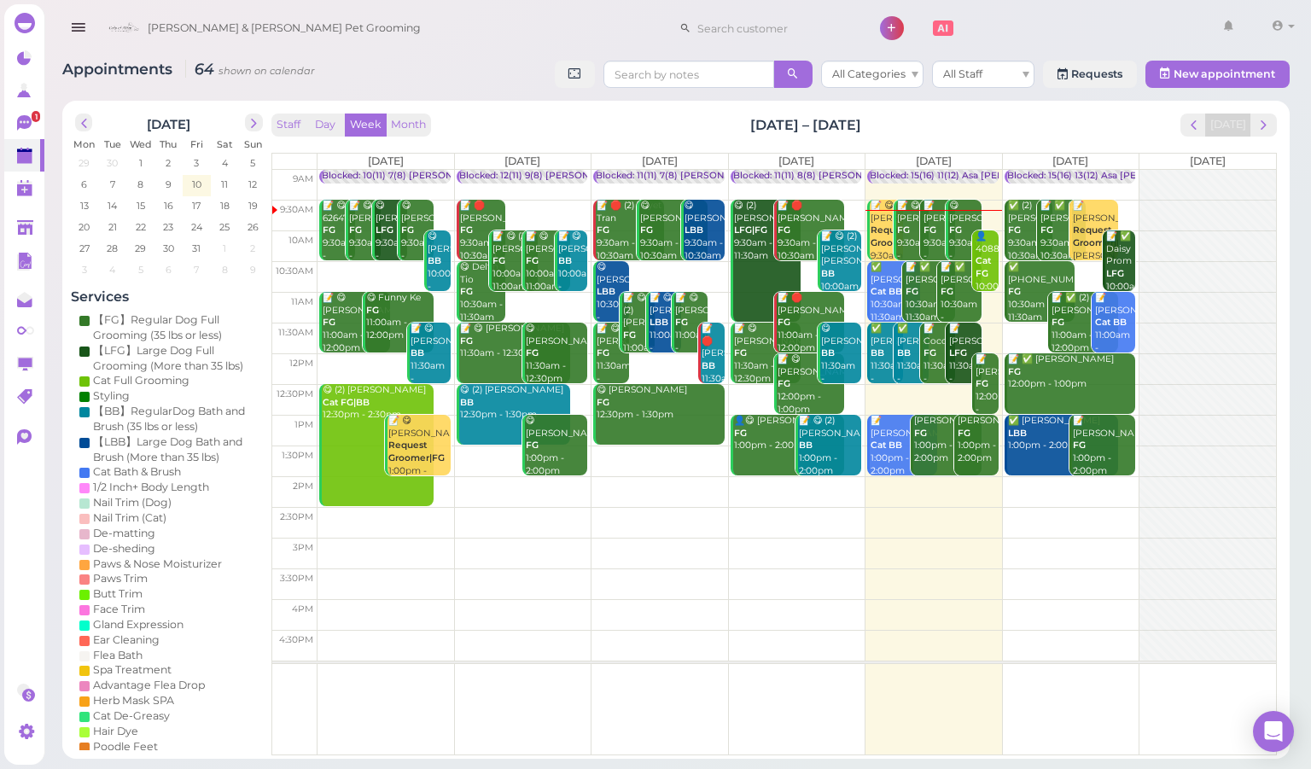
drag, startPoint x: 0, startPoint y: 0, endPoint x: 963, endPoint y: 139, distance: 973.3
click at [963, 139] on div "Staff Day Week Month [DATE] – [DATE] [DATE] [DATE] [DATE] [DATE] [DATE] [DATE] …" at bounding box center [773, 434] width 1005 height 642
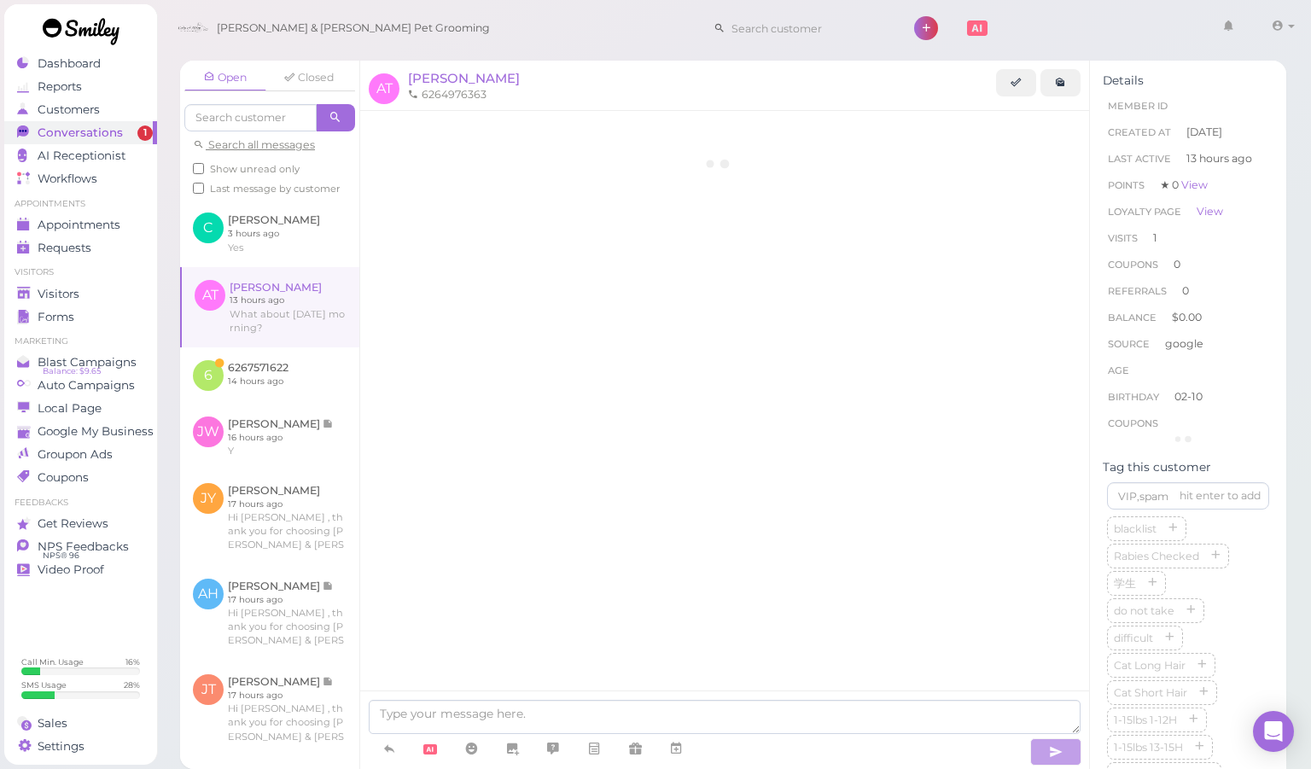
scroll to position [433, 0]
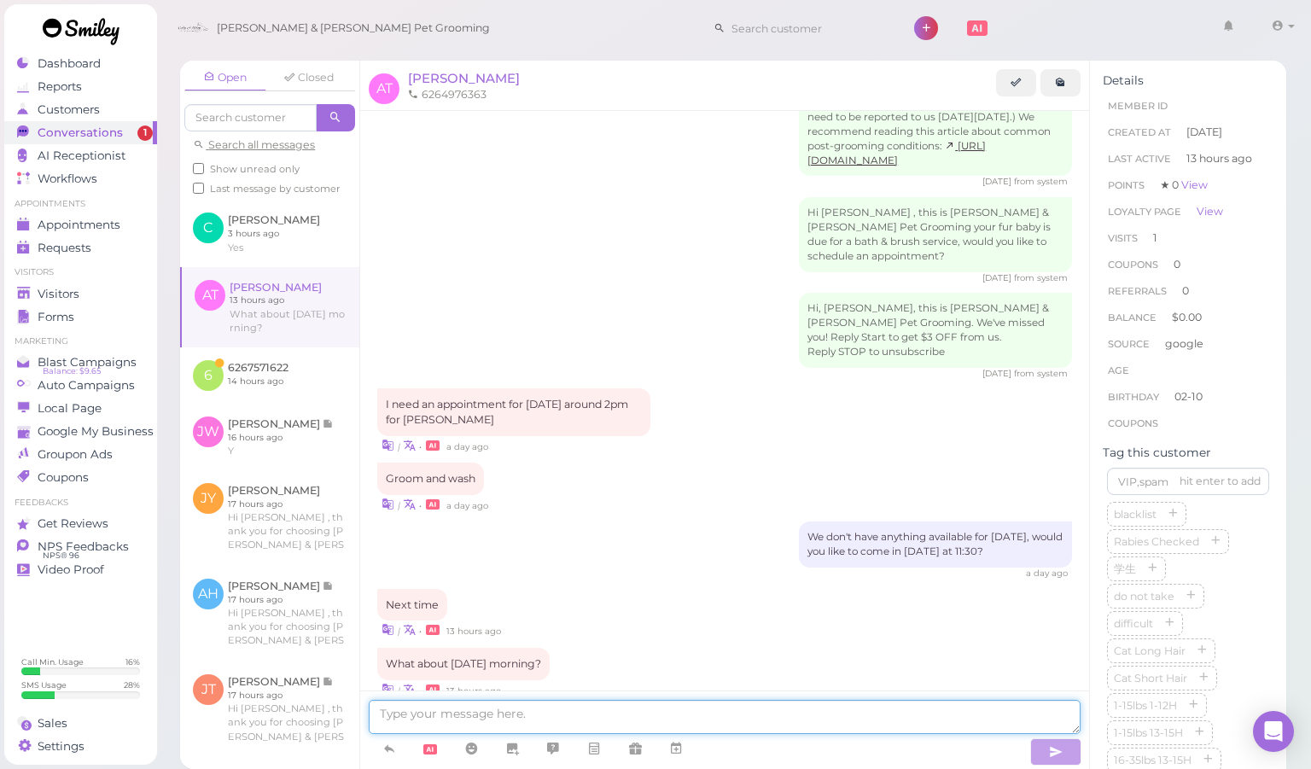
click at [624, 717] on textarea at bounding box center [725, 717] width 712 height 34
click at [835, 712] on textarea at bounding box center [725, 717] width 712 height 34
type textarea "We don't have anything available for [DATE]"
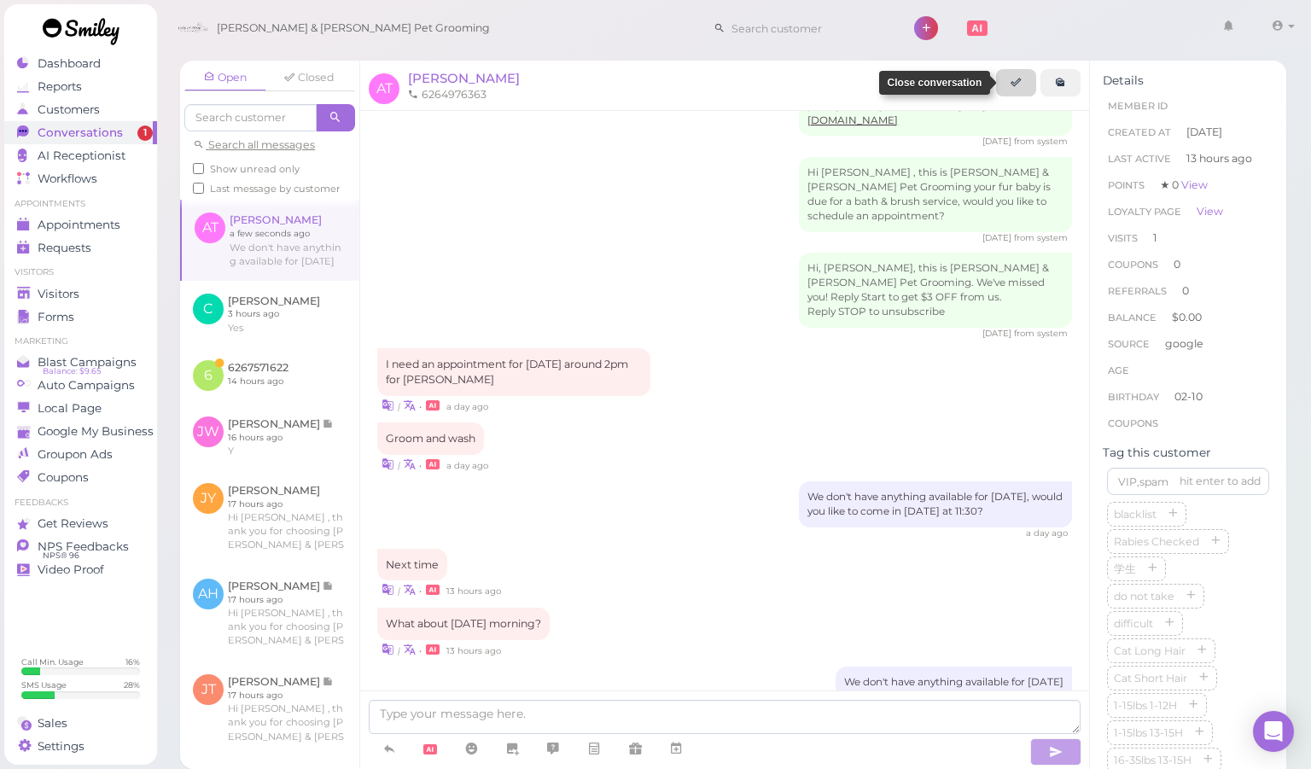
click at [1007, 92] on link at bounding box center [1016, 82] width 40 height 27
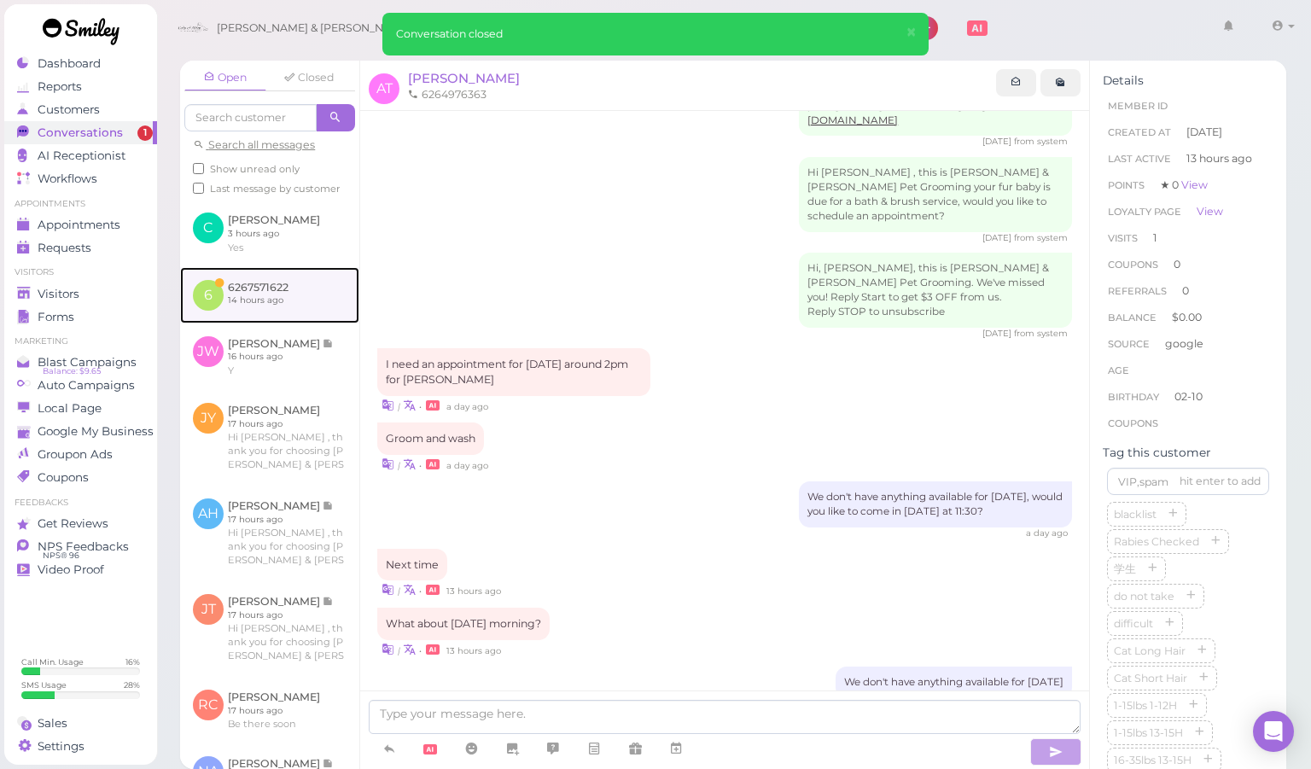
click at [250, 323] on link at bounding box center [269, 295] width 179 height 56
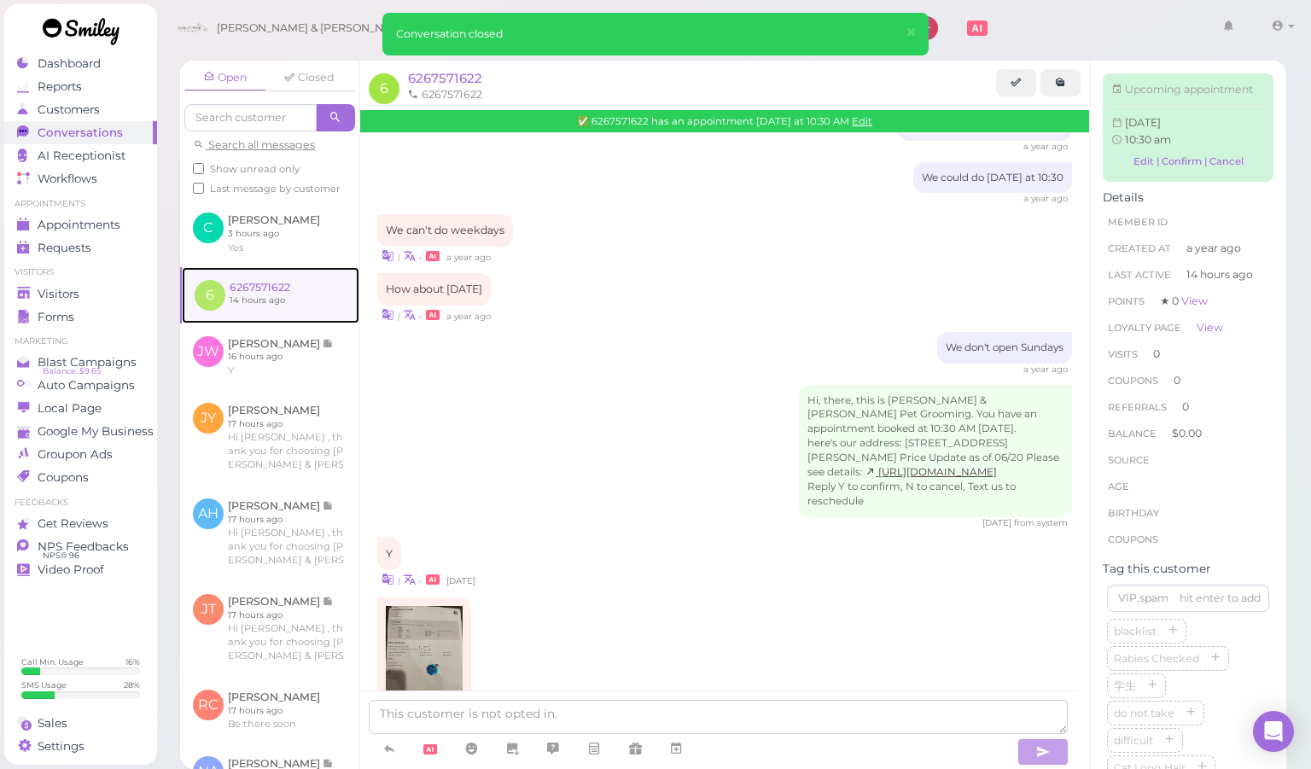
scroll to position [429, 0]
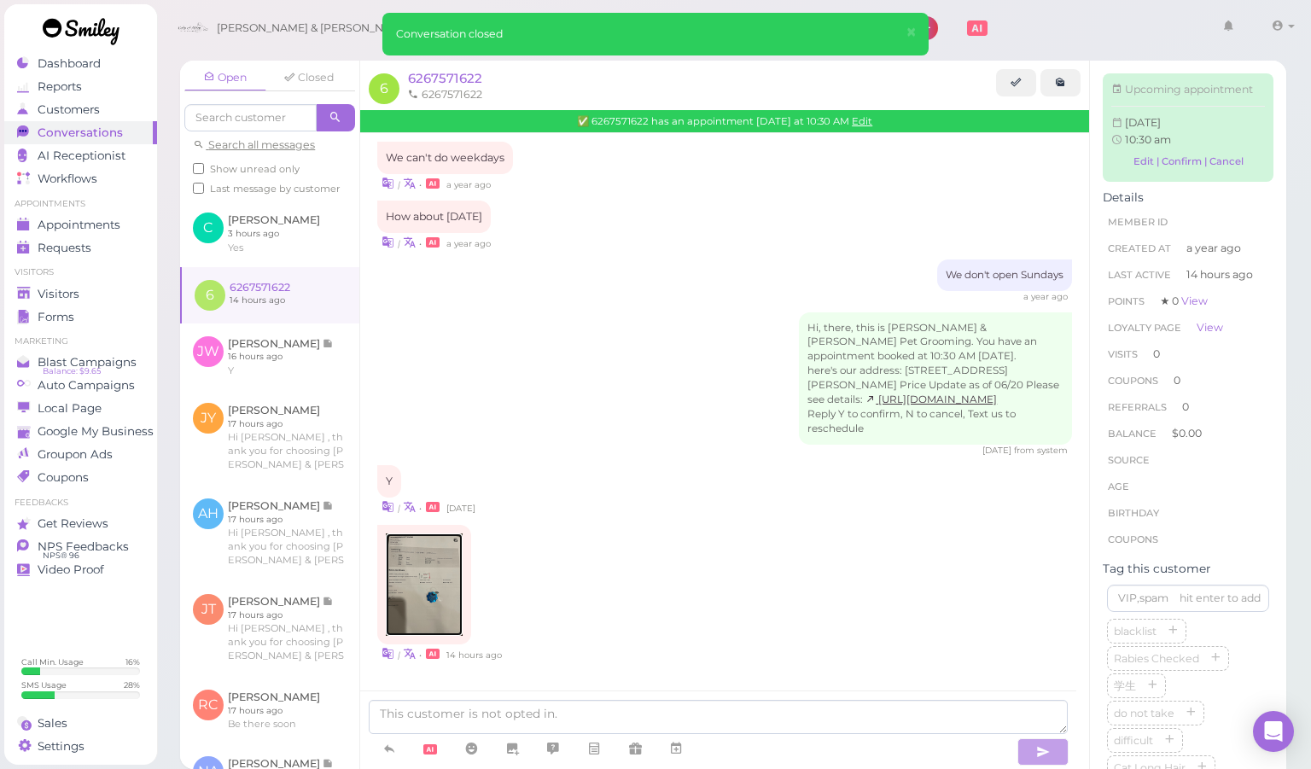
click at [414, 548] on img at bounding box center [424, 584] width 77 height 102
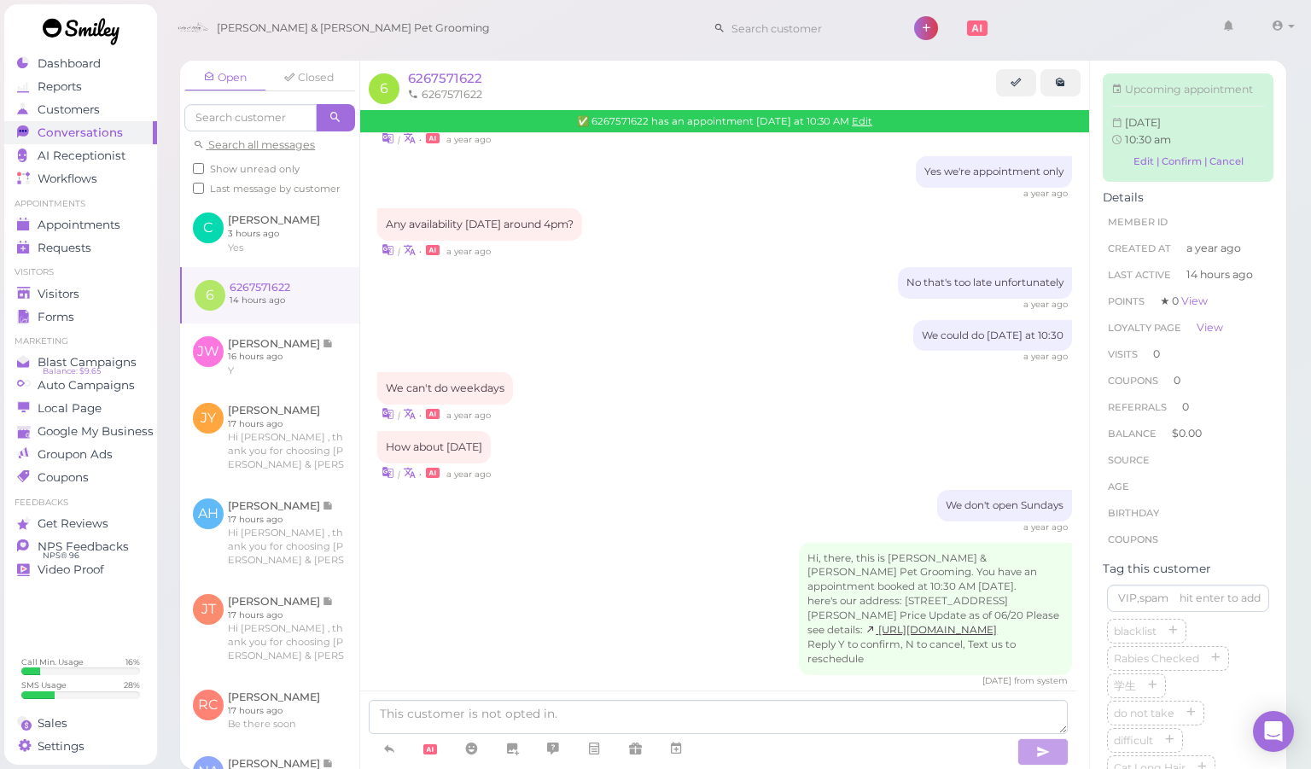
scroll to position [0, 0]
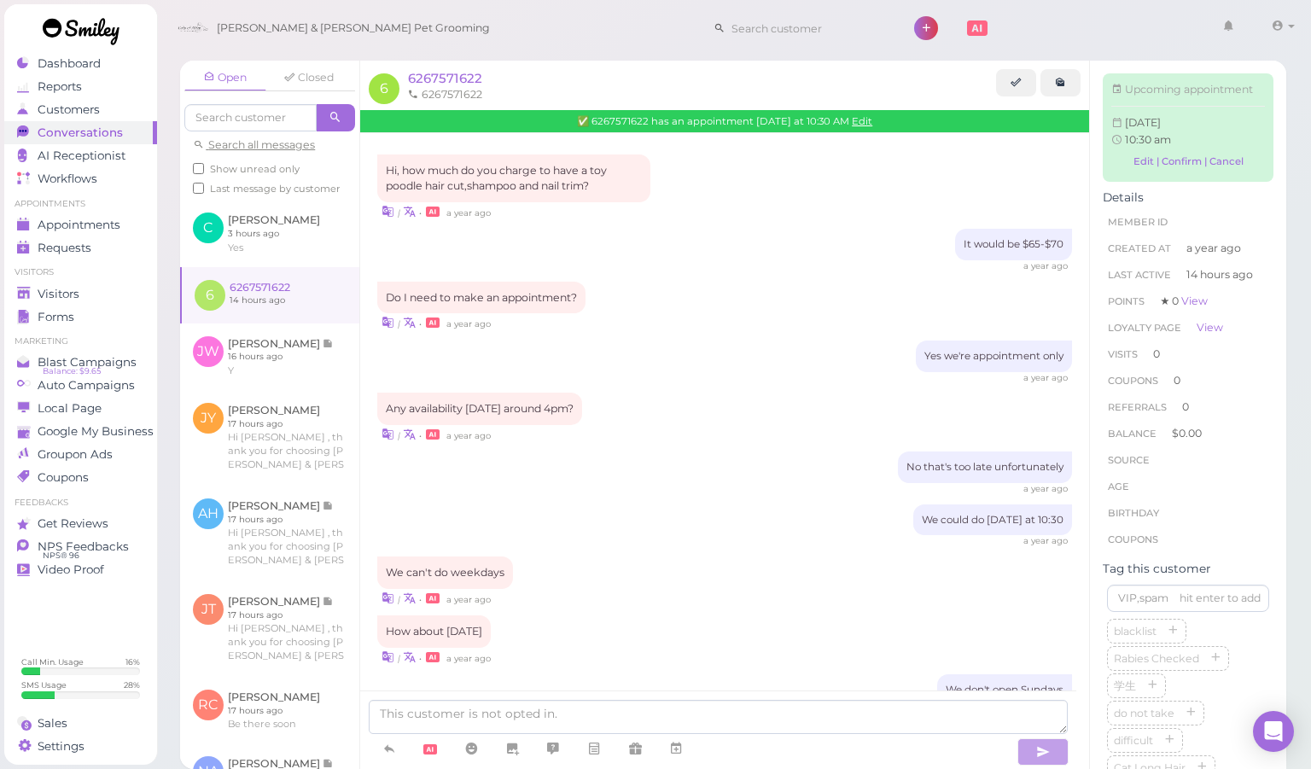
click at [712, 404] on div "Any availability [DATE] around 4pm? | • a year ago" at bounding box center [724, 418] width 695 height 50
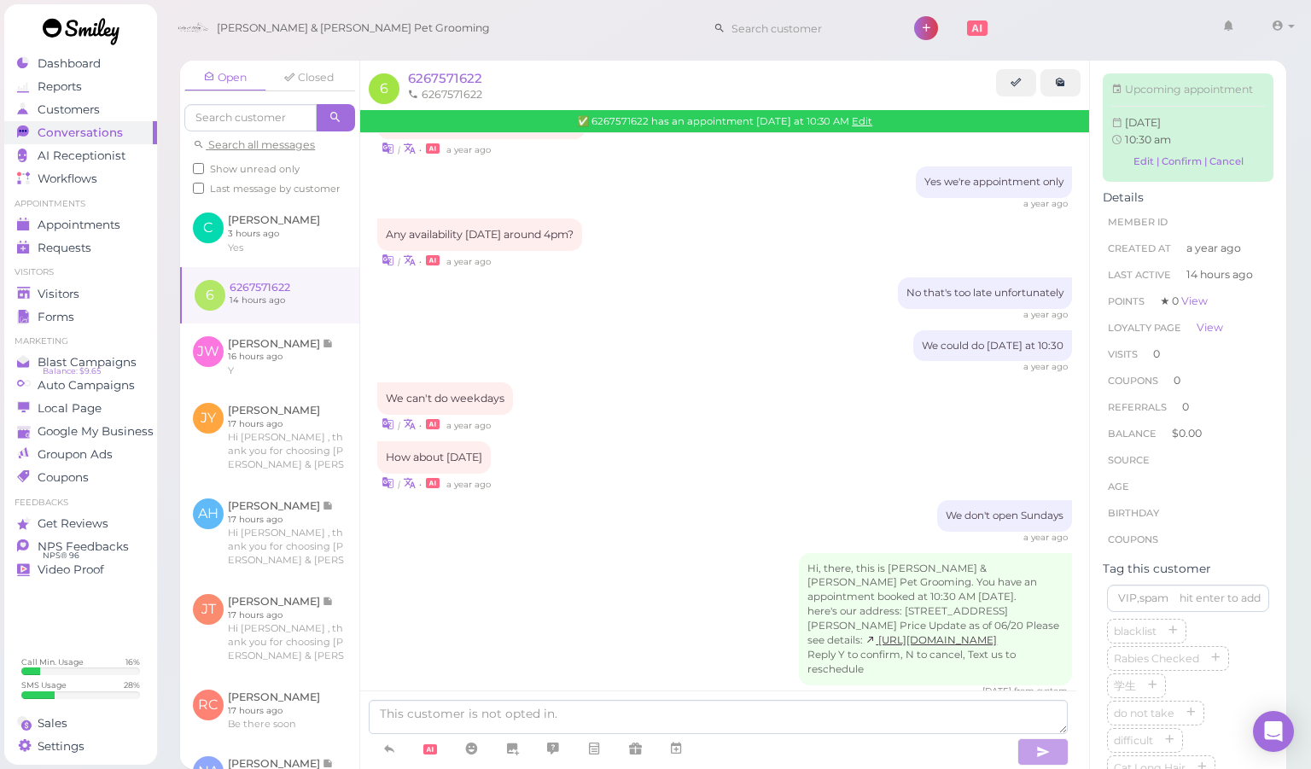
scroll to position [429, 0]
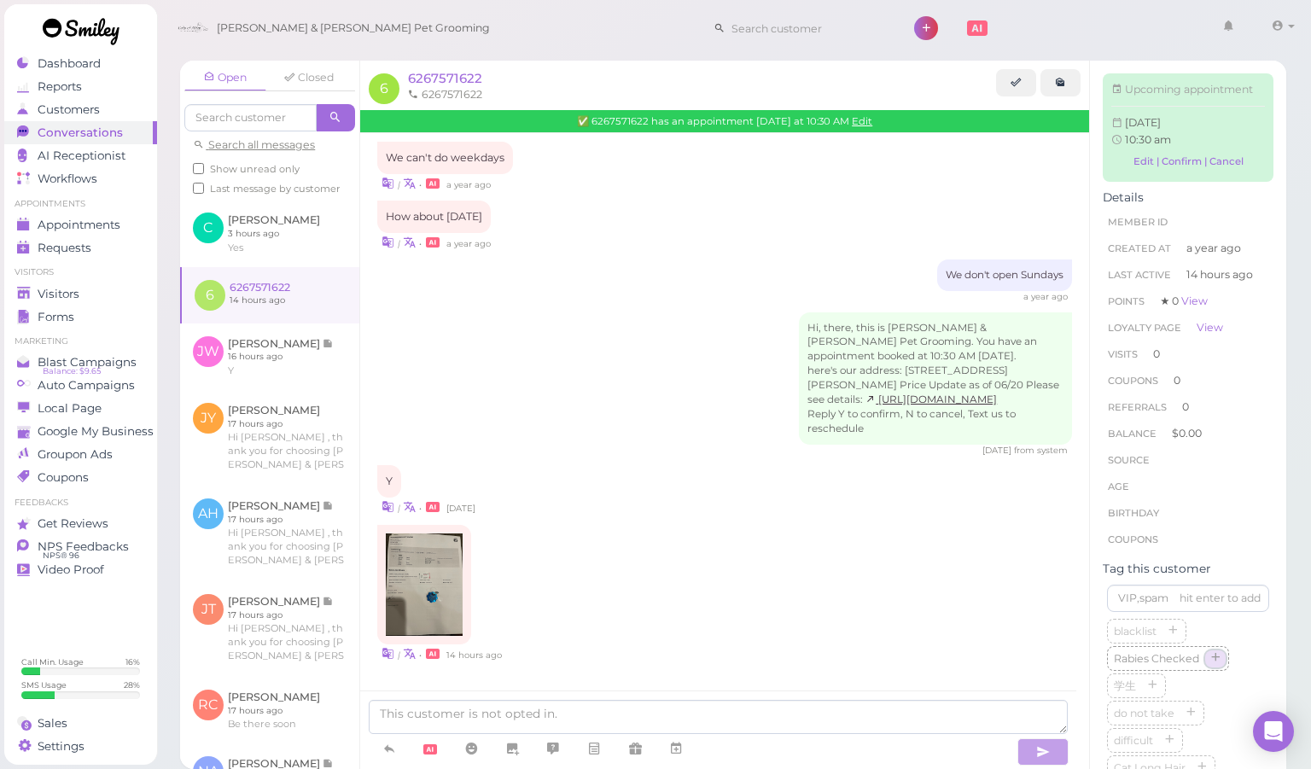
click at [1213, 665] on icon "button" at bounding box center [1215, 659] width 10 height 12
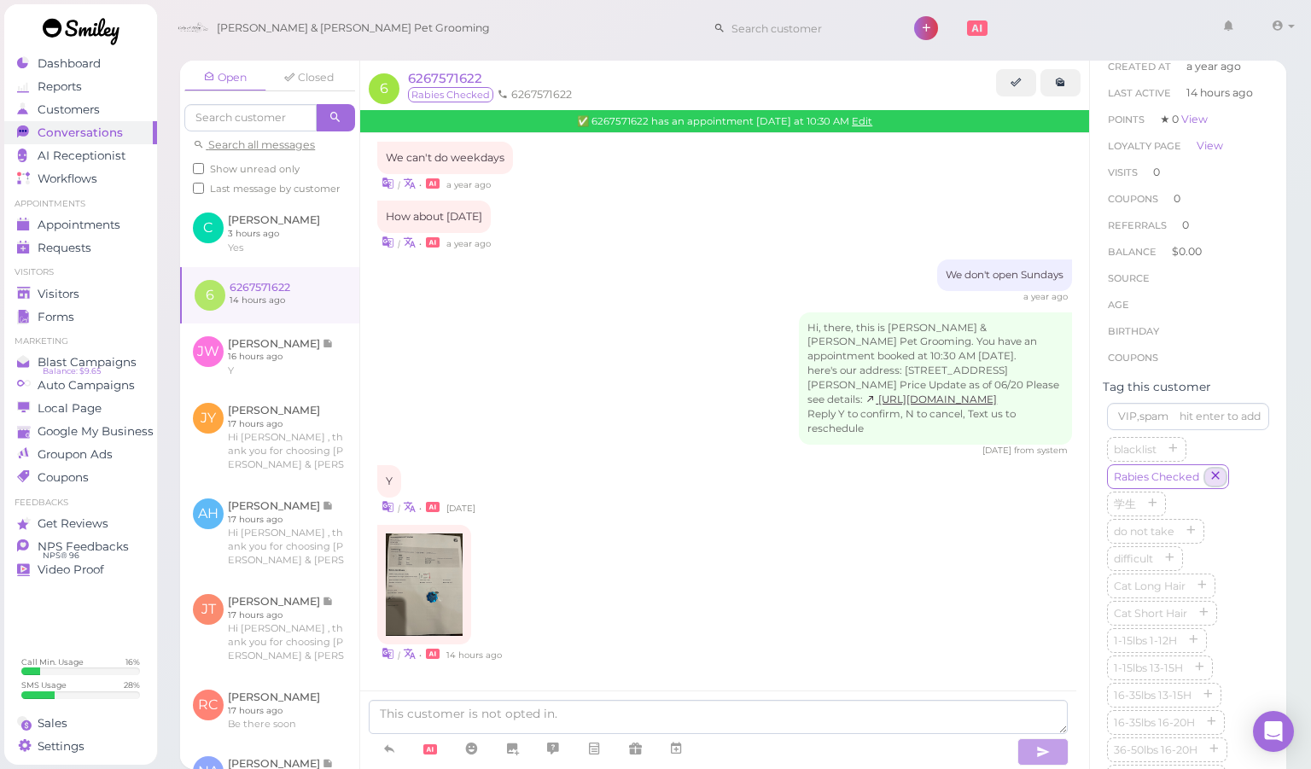
scroll to position [183, 0]
click at [1199, 648] on button "button" at bounding box center [1193, 640] width 20 height 18
click at [846, 599] on div "| • 14 hours ago" at bounding box center [724, 593] width 695 height 137
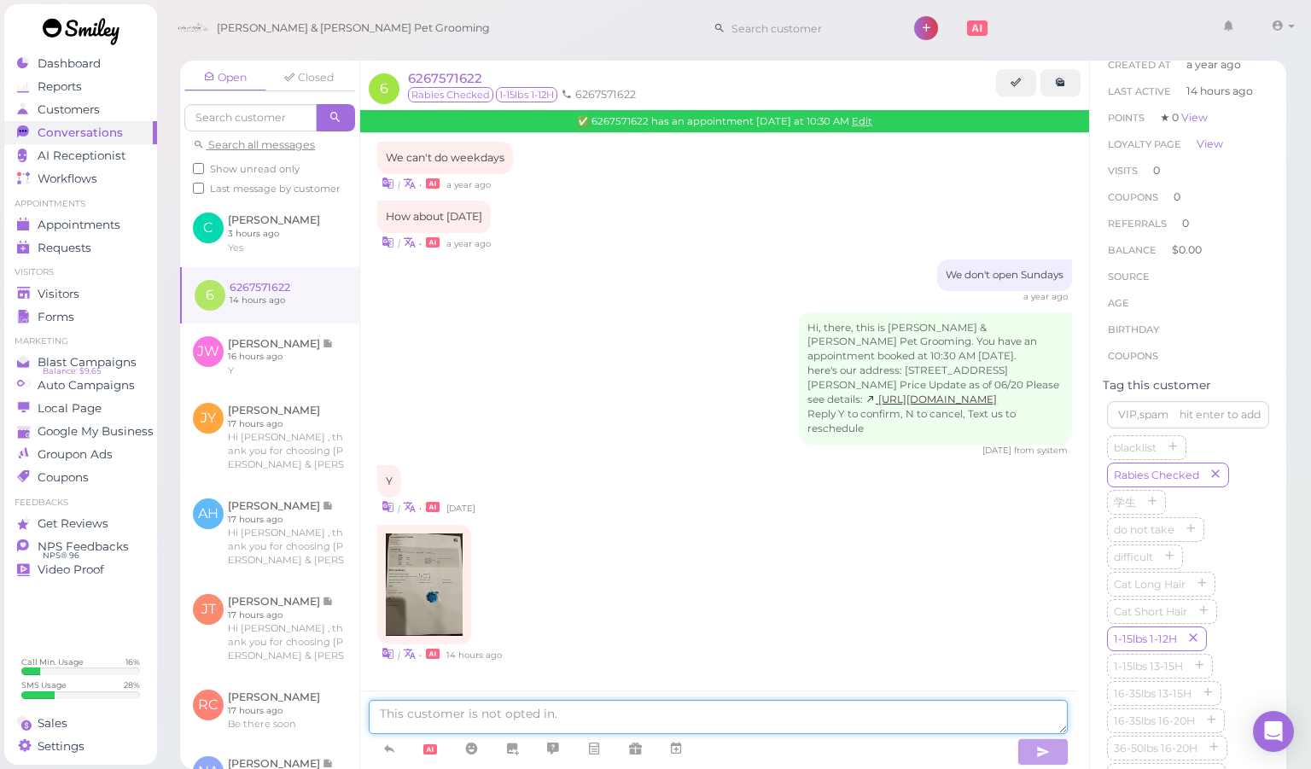
click at [690, 720] on textarea at bounding box center [718, 717] width 699 height 34
type textarea "Thank you"
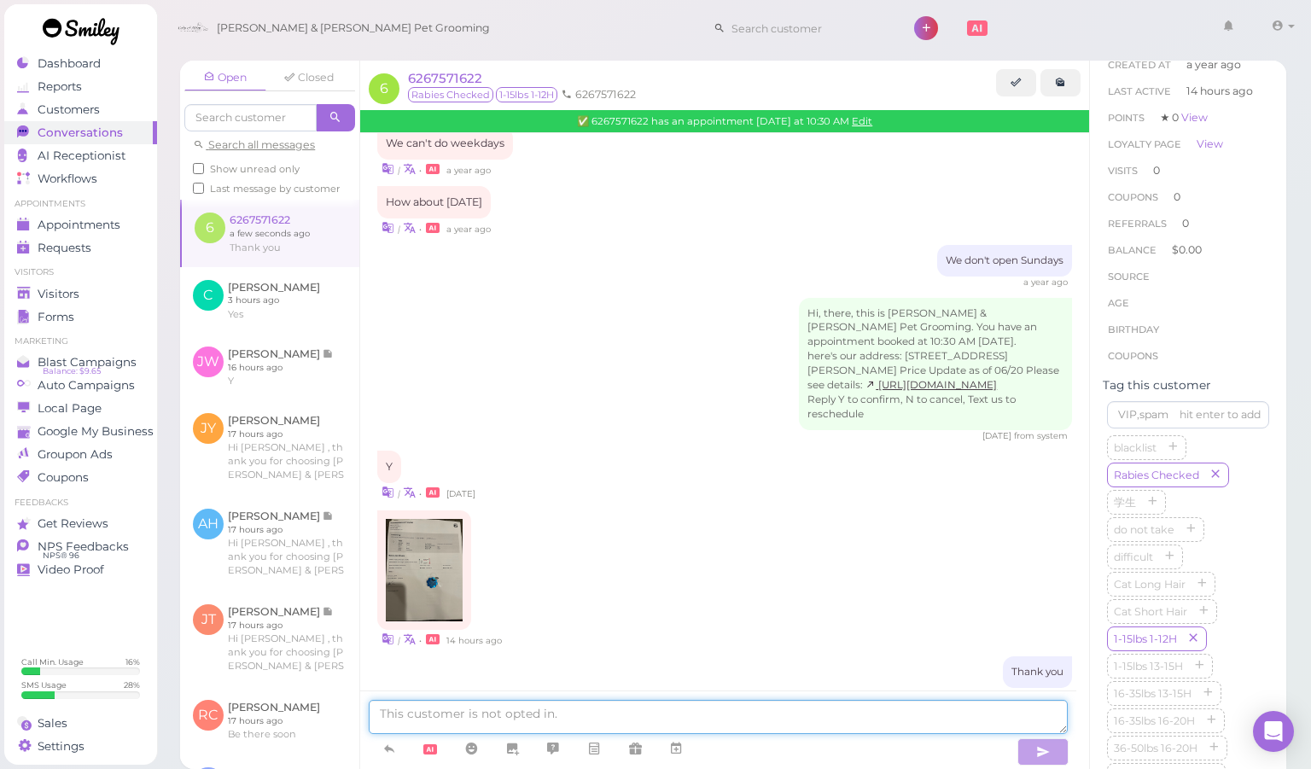
scroll to position [469, 0]
